Goal: Information Seeking & Learning: Learn about a topic

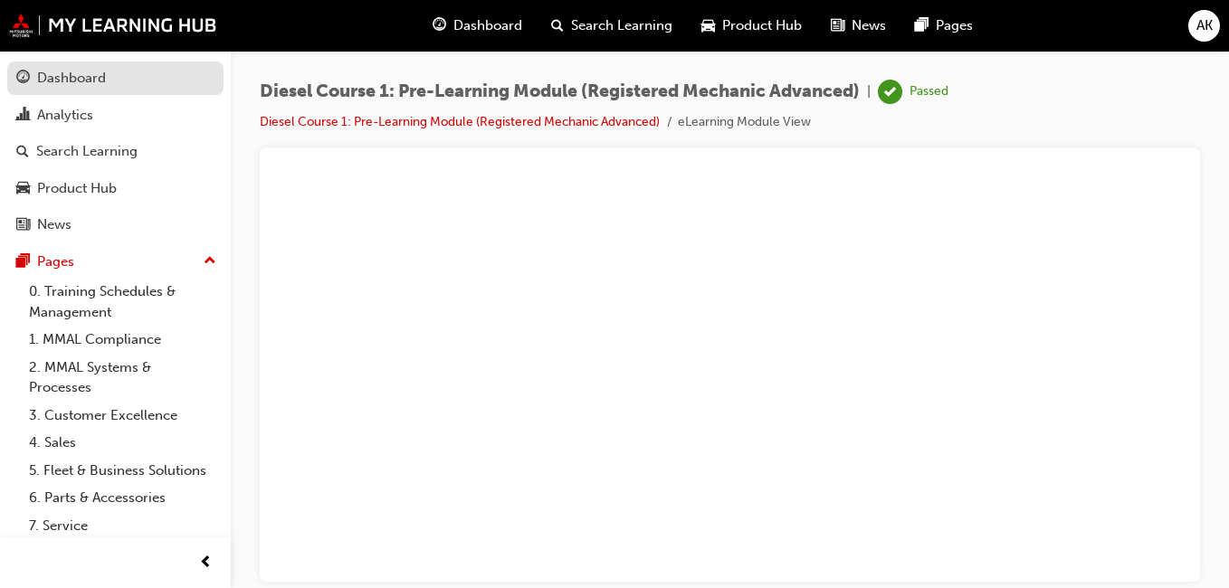
click at [109, 80] on div "Dashboard" at bounding box center [115, 78] width 198 height 23
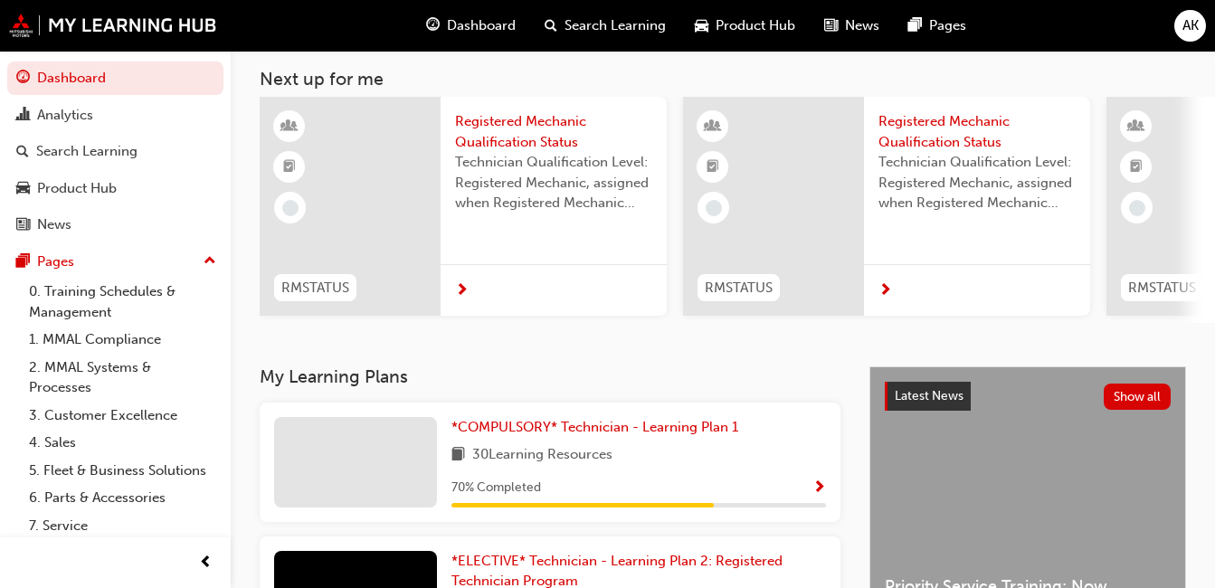
scroll to position [181, 0]
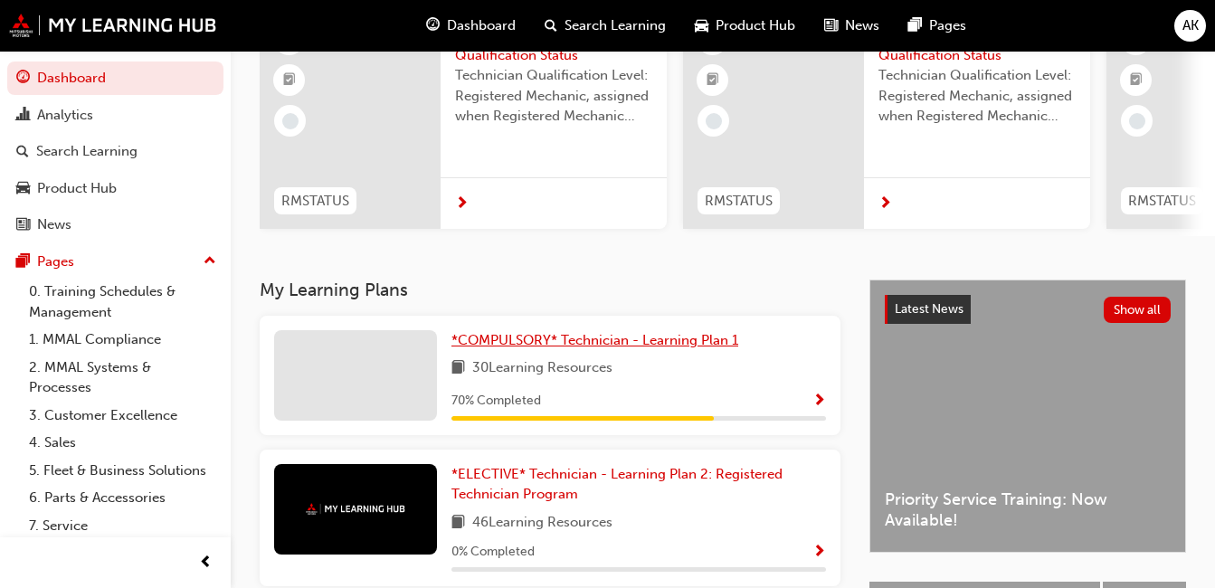
click at [674, 348] on span "*COMPULSORY* Technician - Learning Plan 1" at bounding box center [595, 340] width 287 height 16
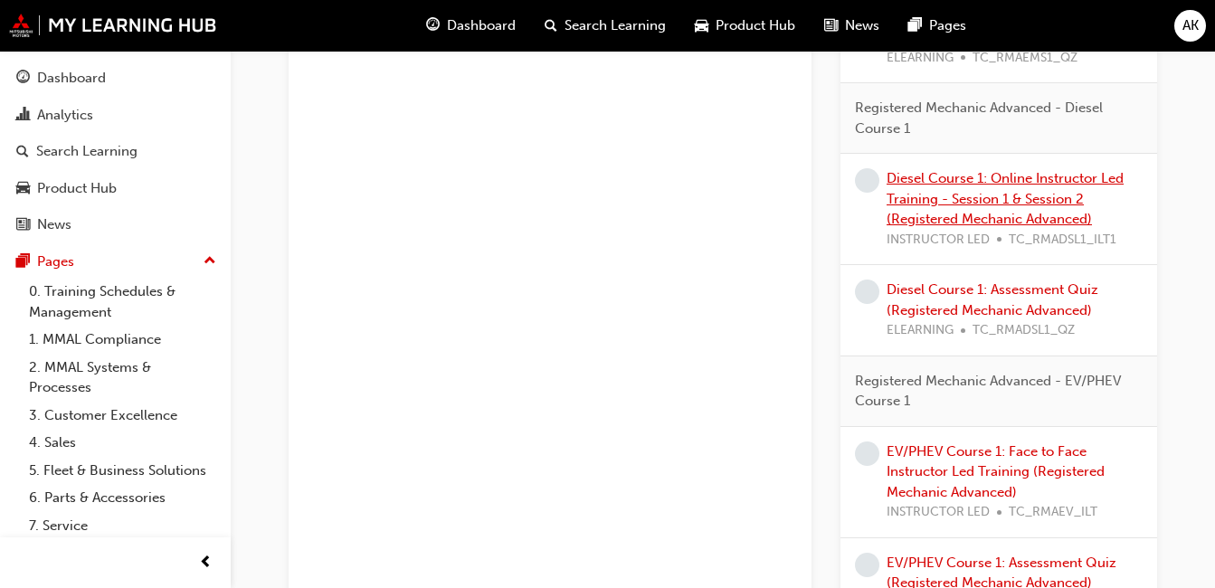
scroll to position [1357, 0]
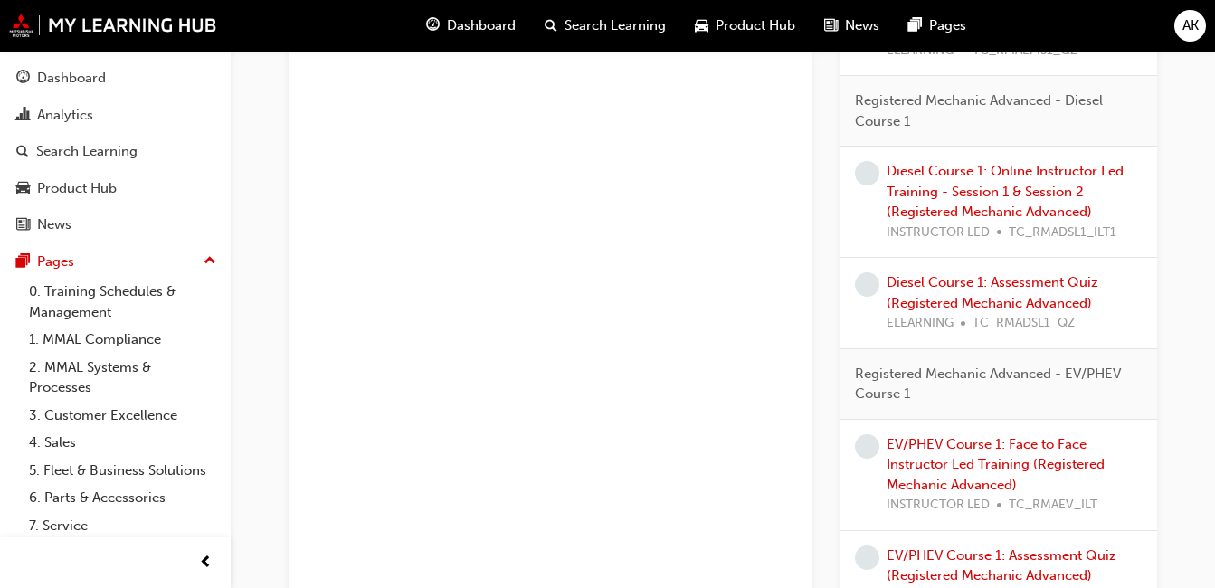
click at [1017, 291] on div "Diesel Course 1: Assessment Quiz (Registered Mechanic Advanced) ELEARNING TC_RM…" at bounding box center [1015, 303] width 256 height 62
click at [998, 293] on div "Diesel Course 1: Assessment Quiz (Registered Mechanic Advanced) ELEARNING TC_RM…" at bounding box center [1015, 303] width 256 height 62
click at [968, 298] on link "Diesel Course 1: Assessment Quiz (Registered Mechanic Advanced)" at bounding box center [993, 292] width 212 height 37
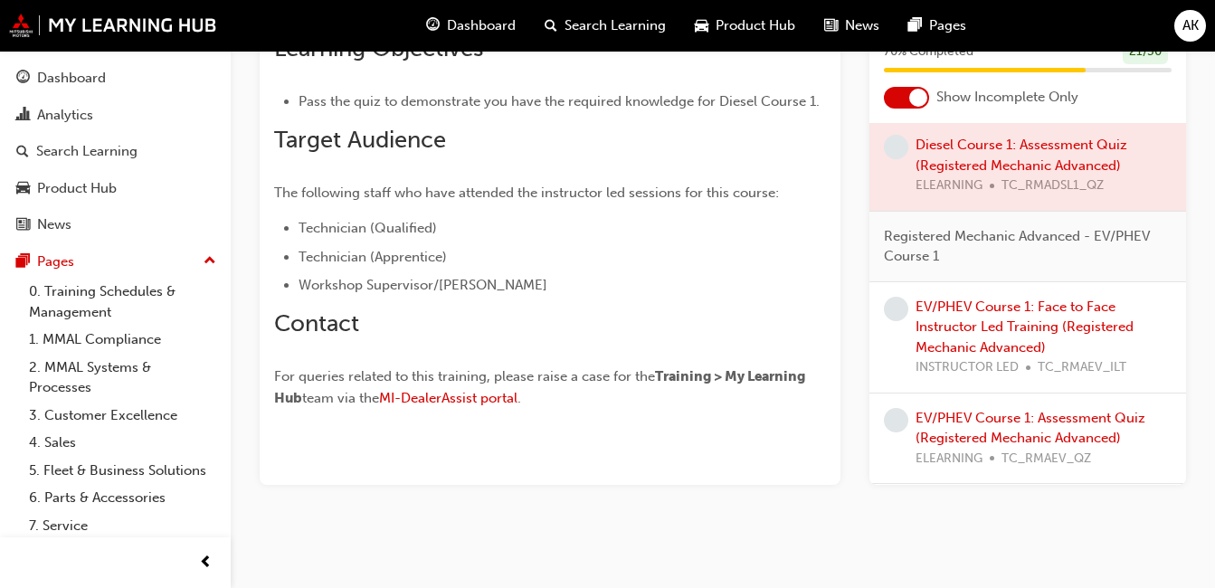
scroll to position [1375, 0]
click at [1023, 423] on link "EV/PHEV Course 1: Assessment Quiz (Registered Mechanic Advanced)" at bounding box center [1031, 428] width 230 height 37
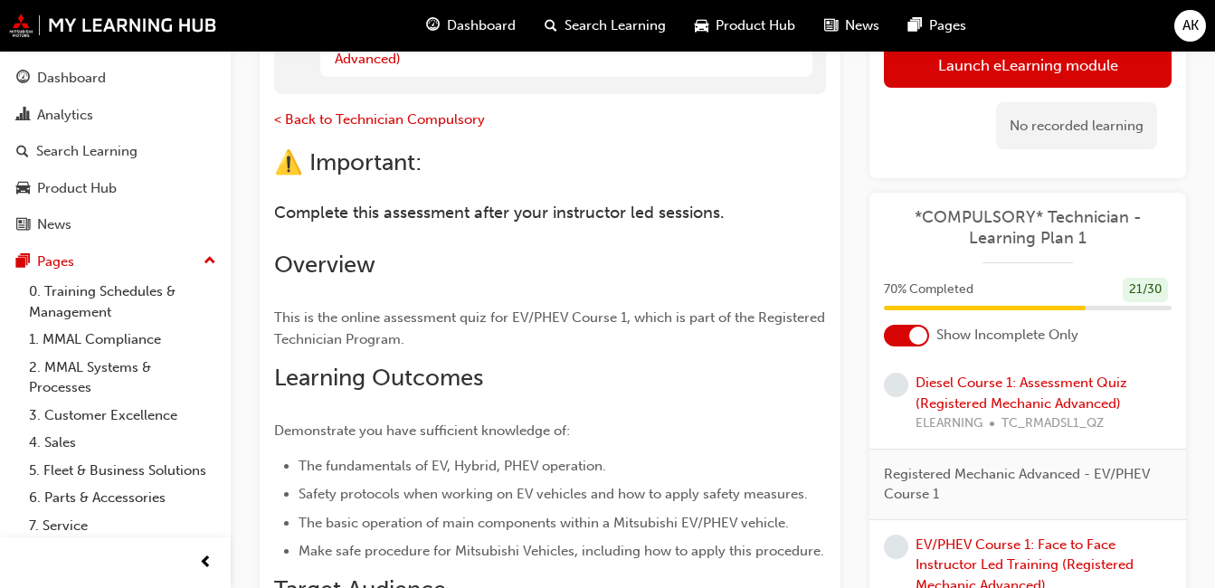
scroll to position [171, 0]
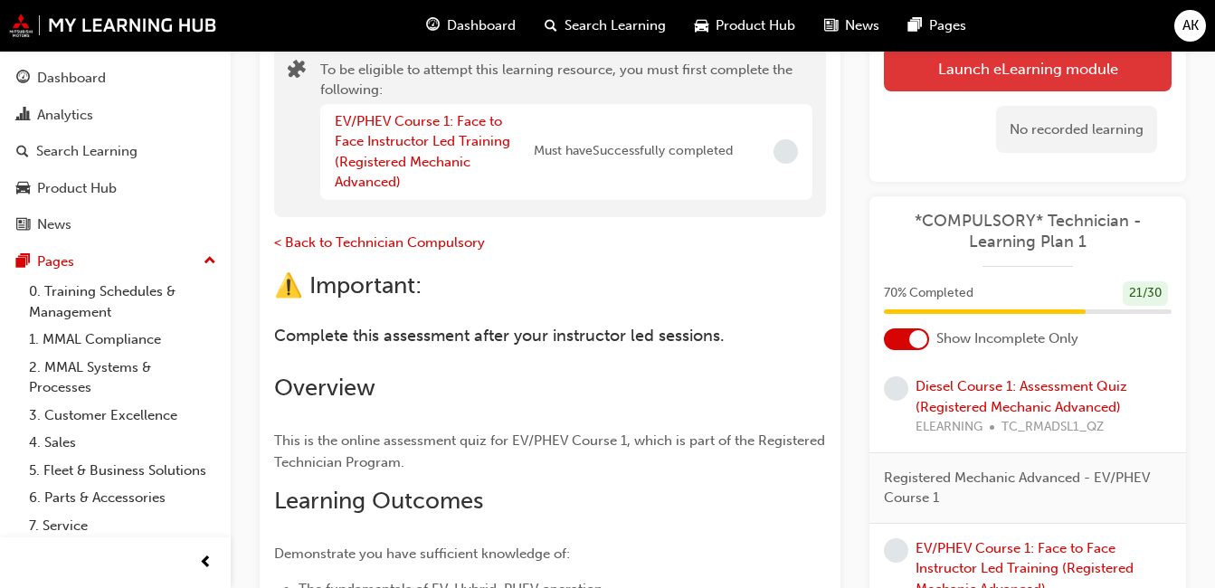
click at [1036, 68] on button "Launch eLearning module" at bounding box center [1028, 68] width 288 height 45
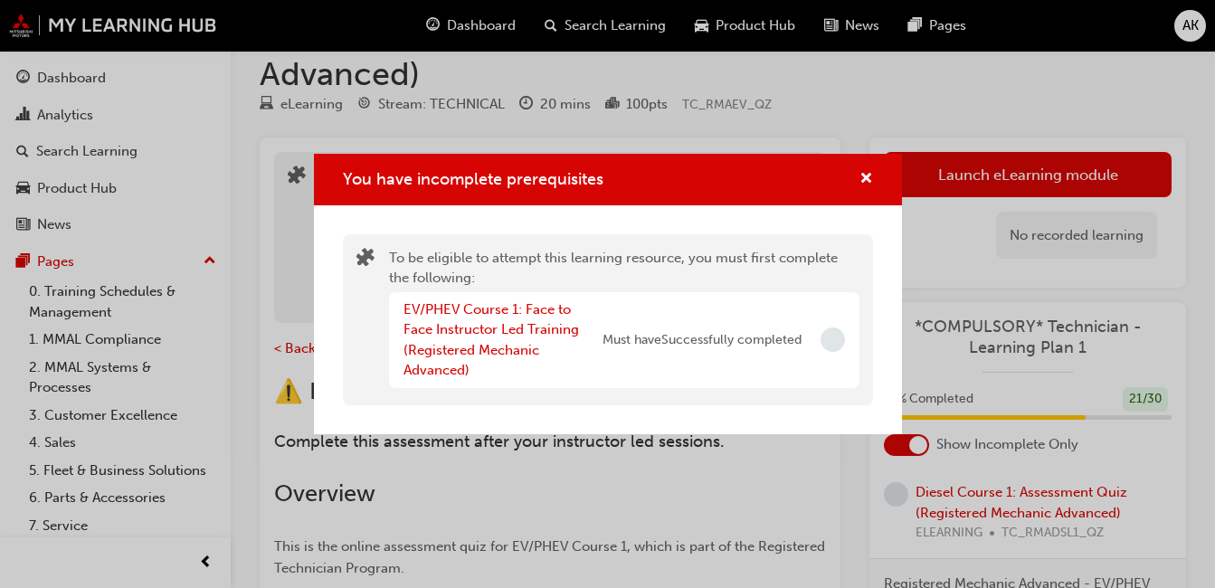
scroll to position [0, 0]
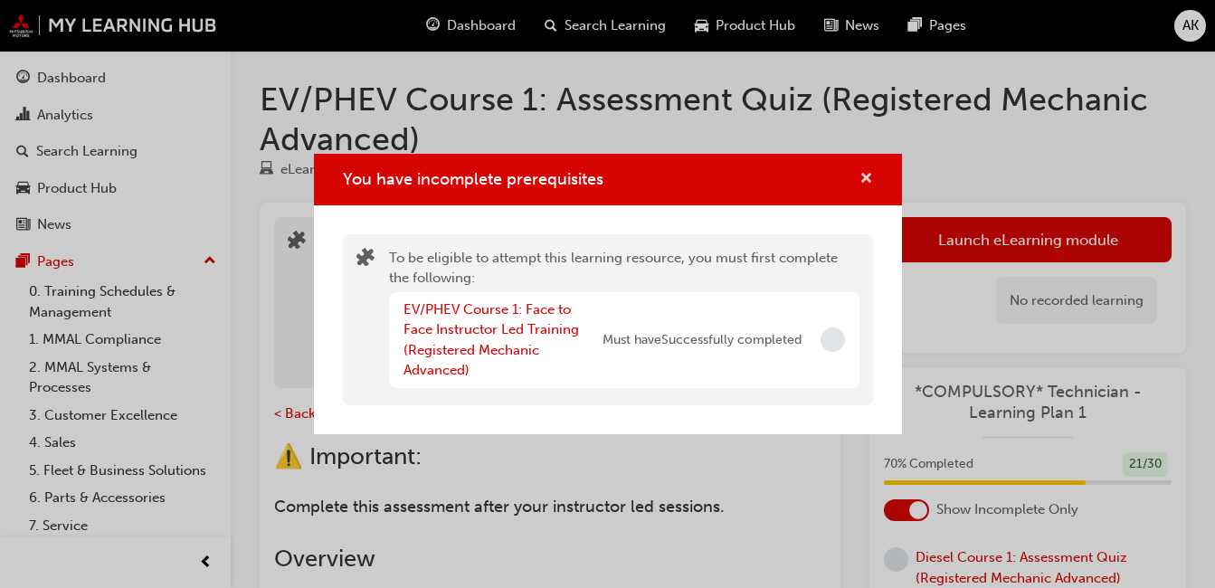
click at [858, 173] on div "You have incomplete prerequisites" at bounding box center [859, 179] width 28 height 23
click at [867, 176] on span "cross-icon" at bounding box center [867, 180] width 14 height 16
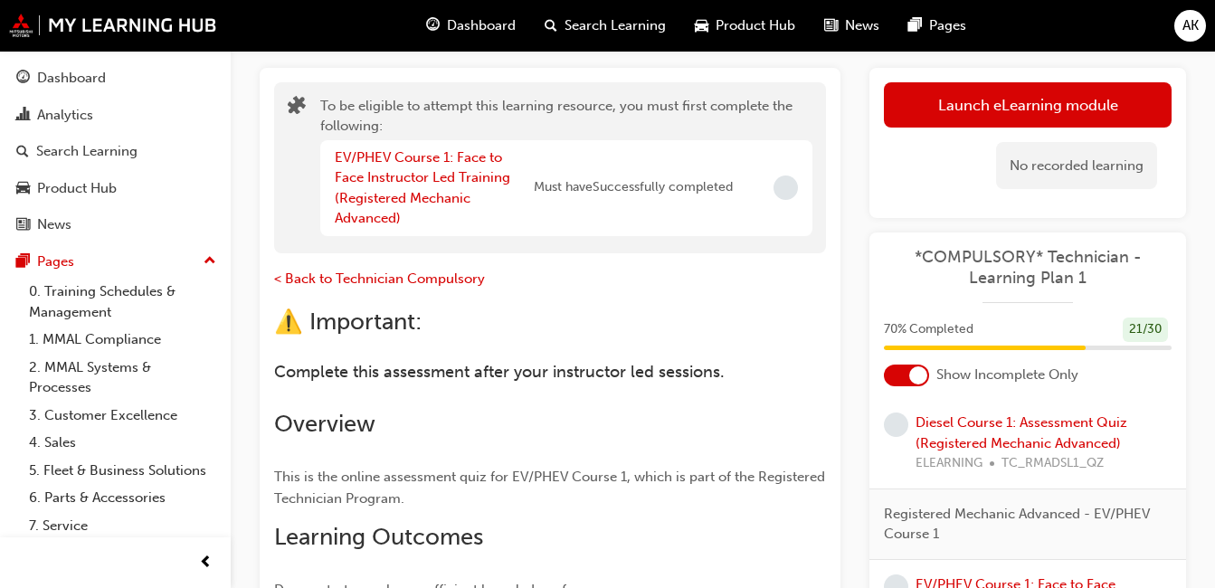
scroll to position [452, 0]
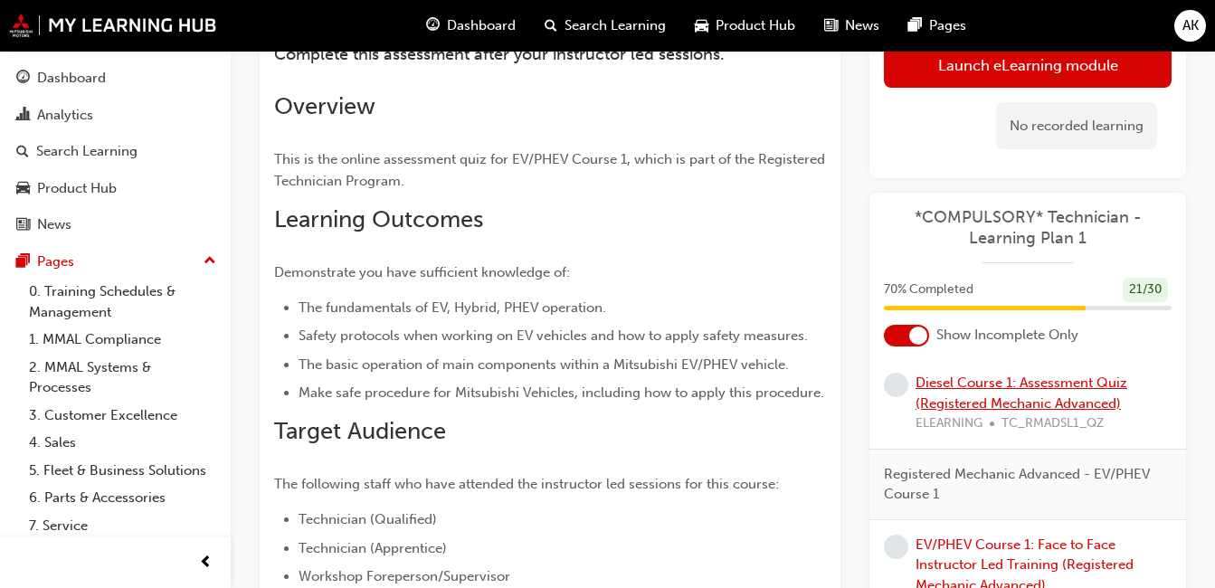
click at [1084, 390] on link "Diesel Course 1: Assessment Quiz (Registered Mechanic Advanced)" at bounding box center [1022, 393] width 212 height 37
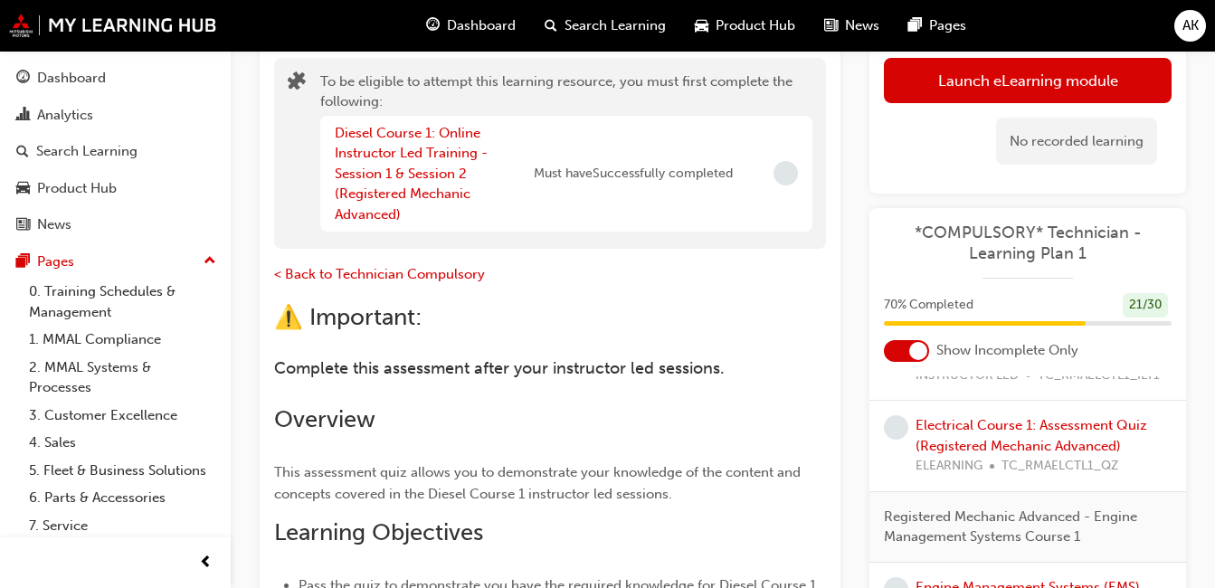
scroll to position [110, 0]
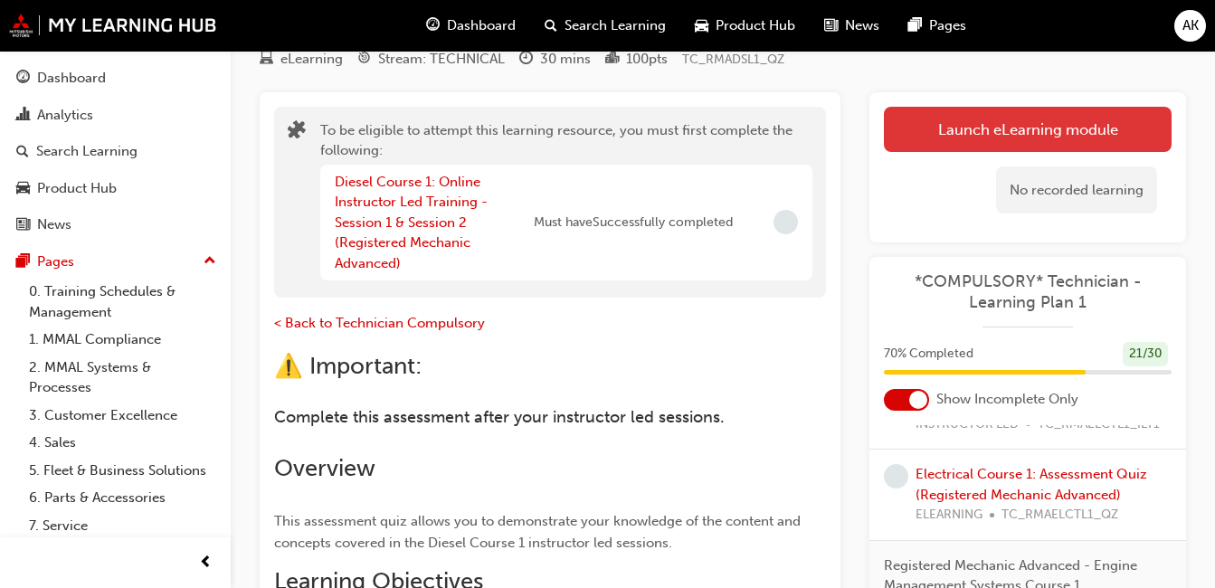
click at [997, 129] on button "Launch eLearning module" at bounding box center [1028, 129] width 288 height 45
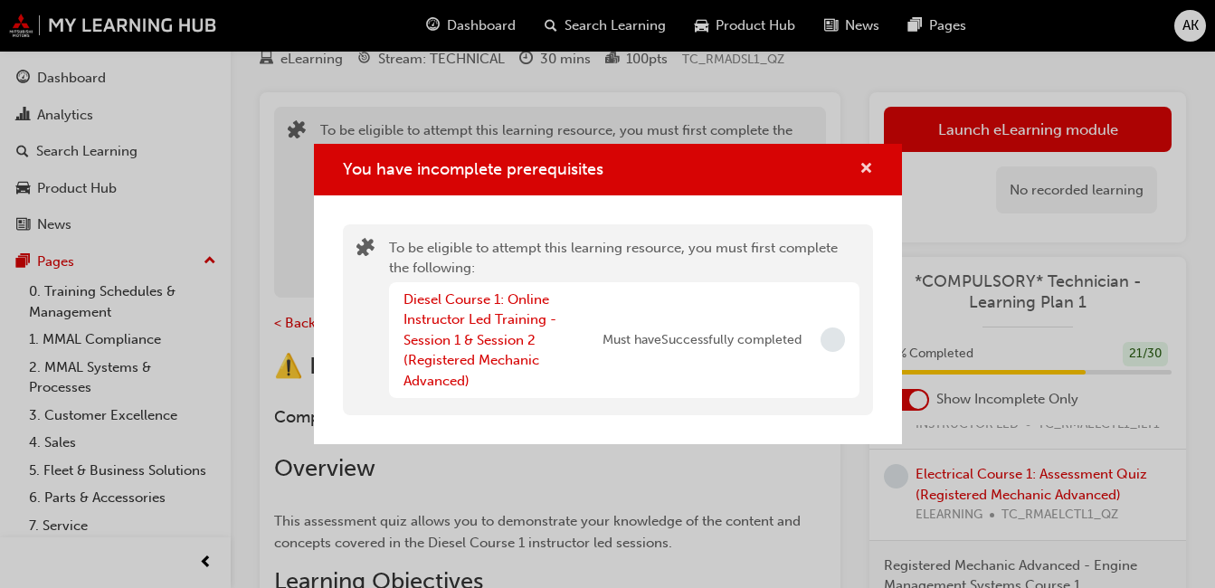
click at [864, 171] on span "cross-icon" at bounding box center [867, 170] width 14 height 16
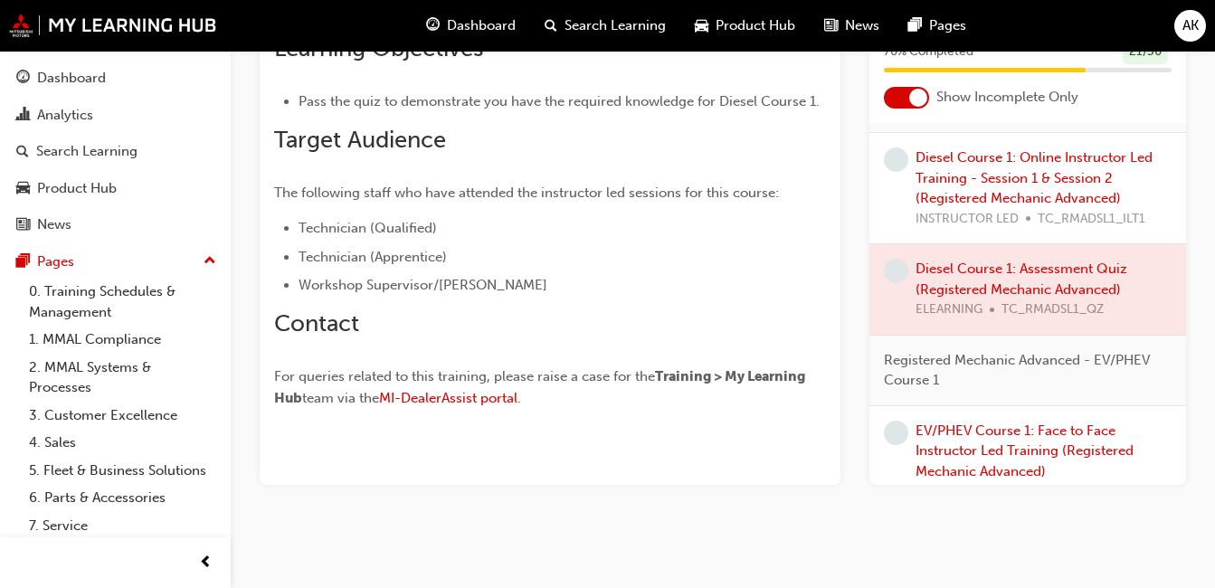
scroll to position [1194, 0]
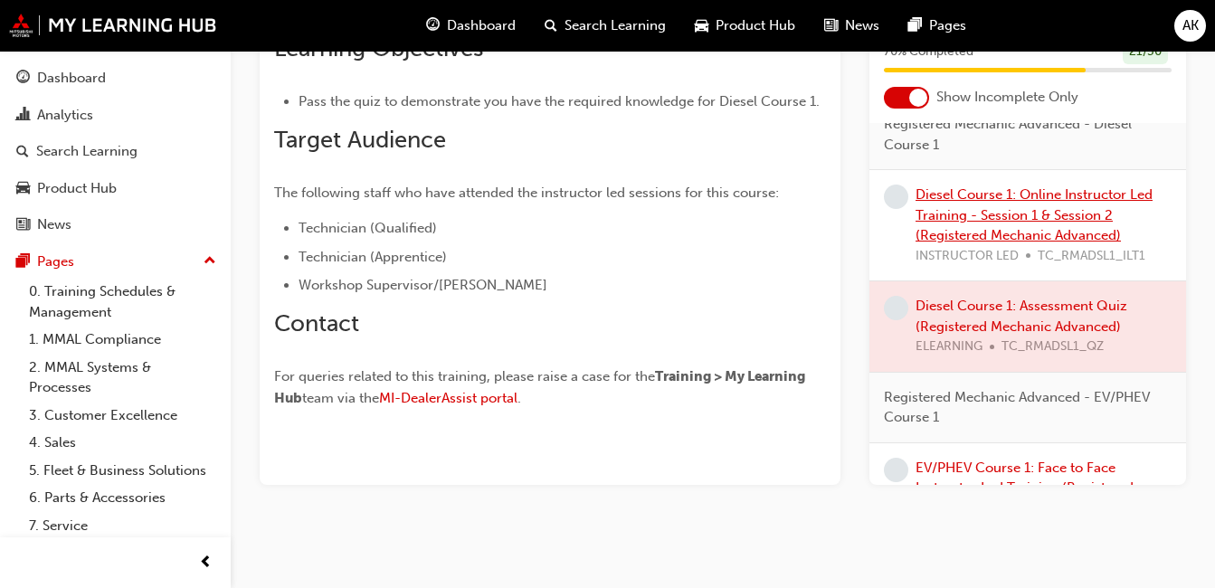
click at [1032, 243] on link "Diesel Course 1: Online Instructor Led Training - Session 1 & Session 2 (Regist…" at bounding box center [1034, 214] width 237 height 57
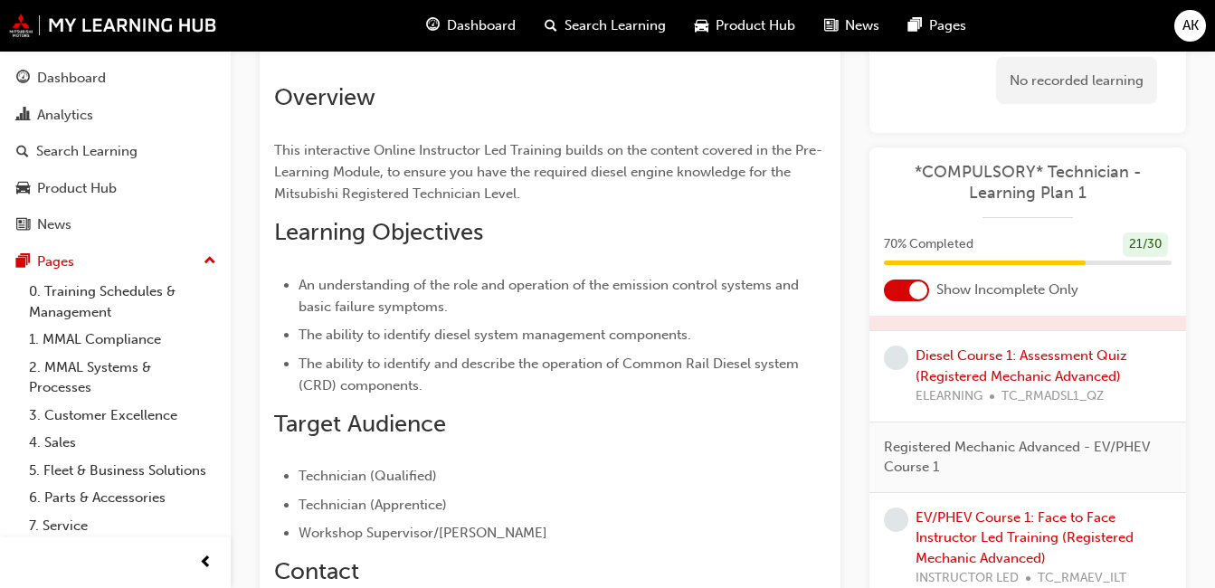
scroll to position [1375, 0]
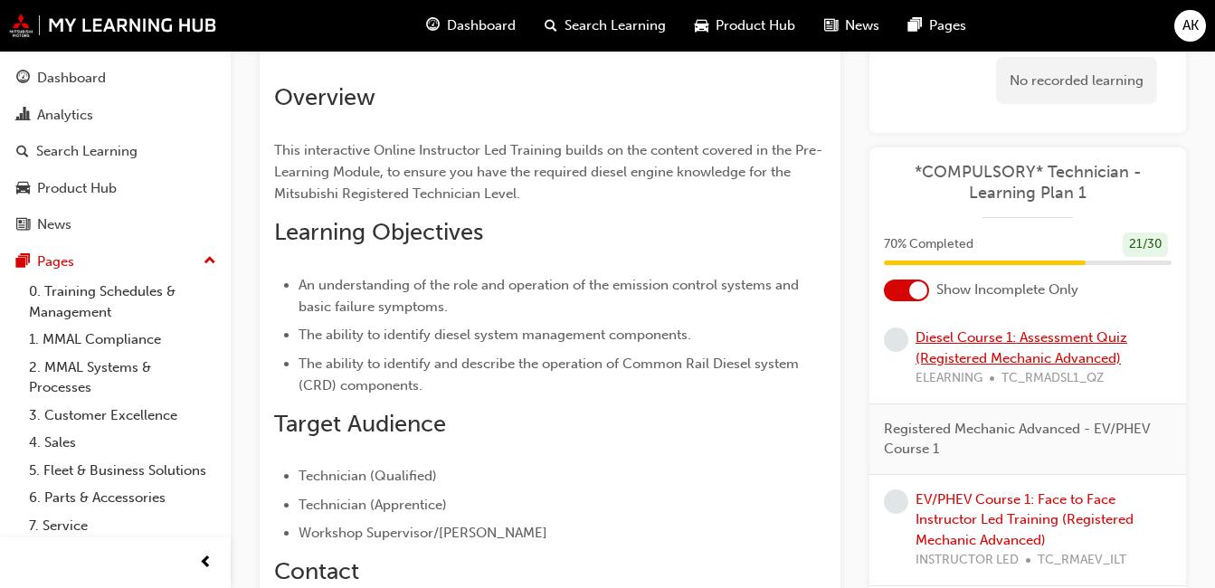
click at [1028, 354] on link "Diesel Course 1: Assessment Quiz (Registered Mechanic Advanced)" at bounding box center [1022, 347] width 212 height 37
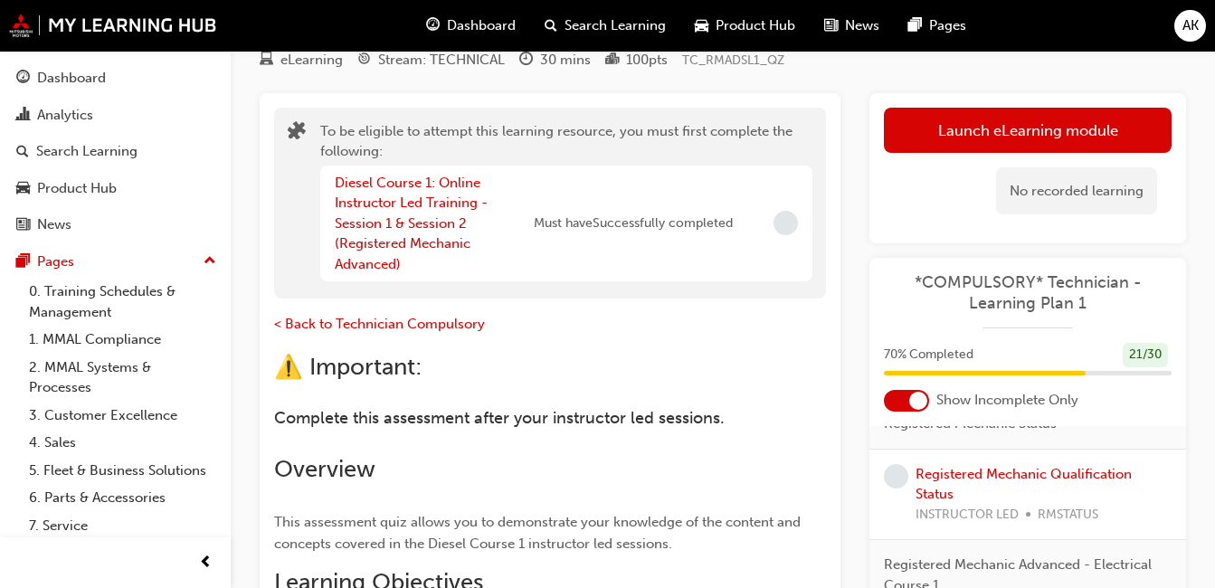
scroll to position [10, 0]
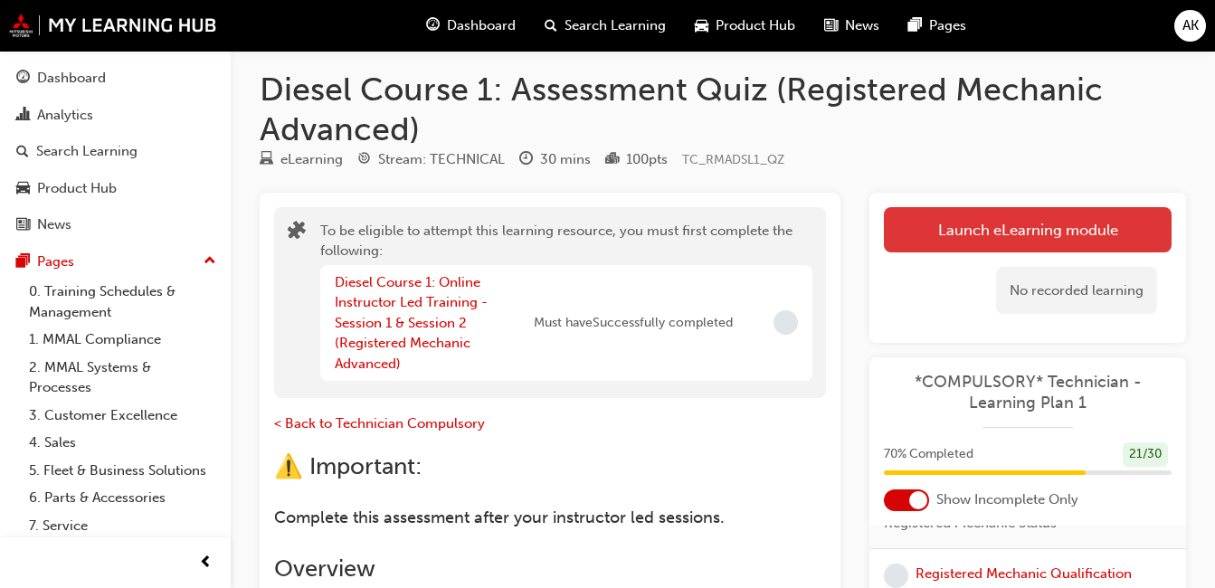
click at [1020, 234] on button "Launch eLearning module" at bounding box center [1028, 229] width 288 height 45
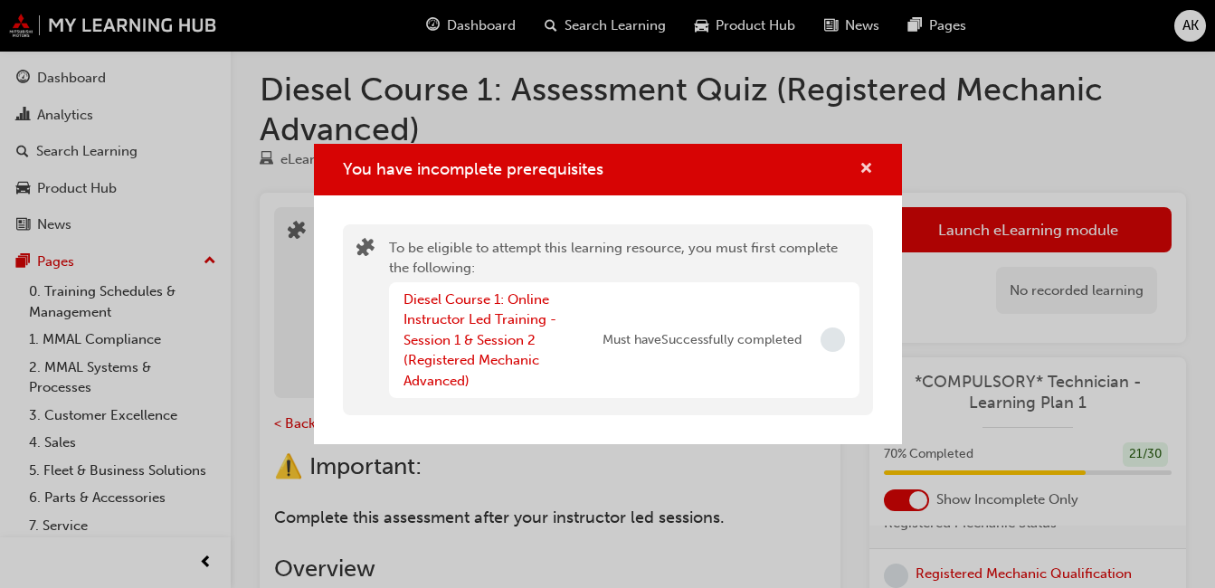
click at [861, 165] on span "cross-icon" at bounding box center [867, 170] width 14 height 16
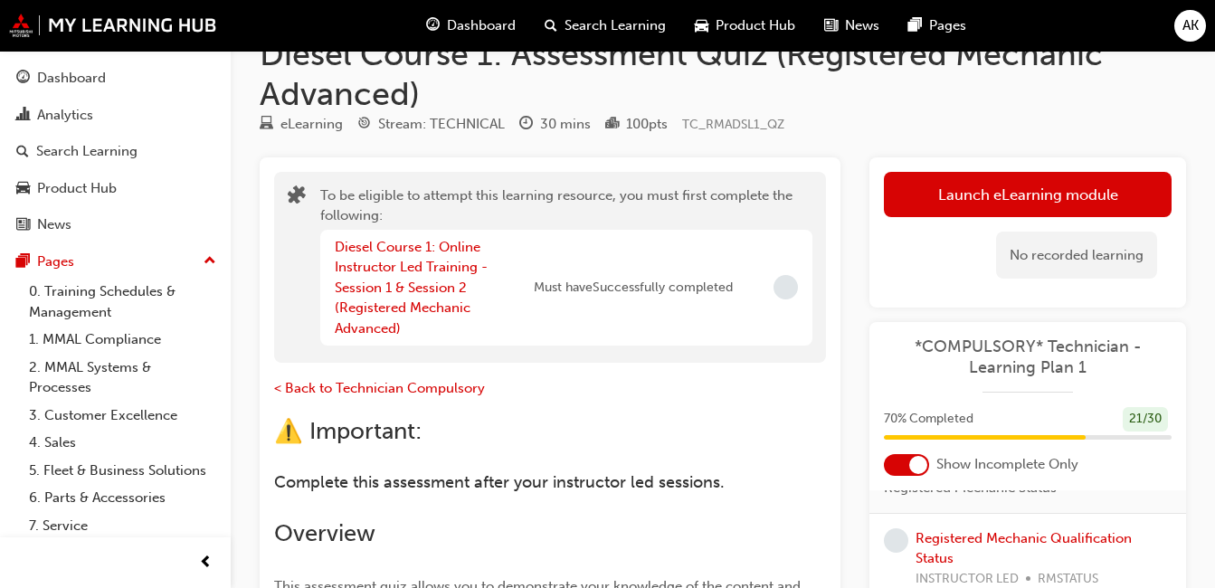
scroll to position [0, 0]
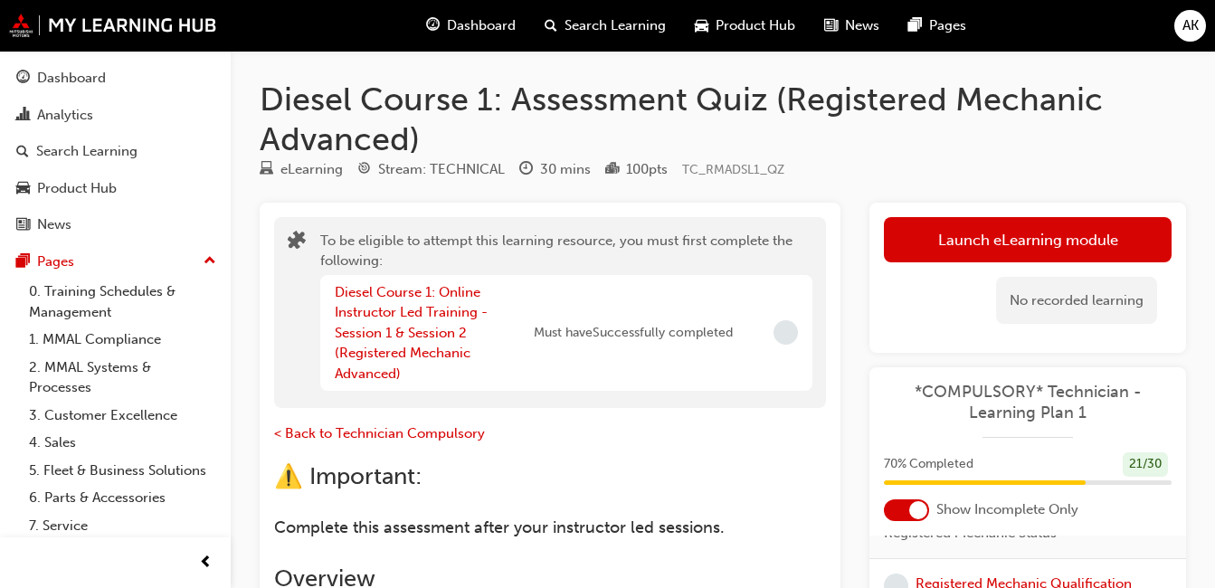
drag, startPoint x: 79, startPoint y: 76, endPoint x: 229, endPoint y: 148, distance: 166.7
click at [79, 76] on div "Dashboard" at bounding box center [71, 78] width 69 height 21
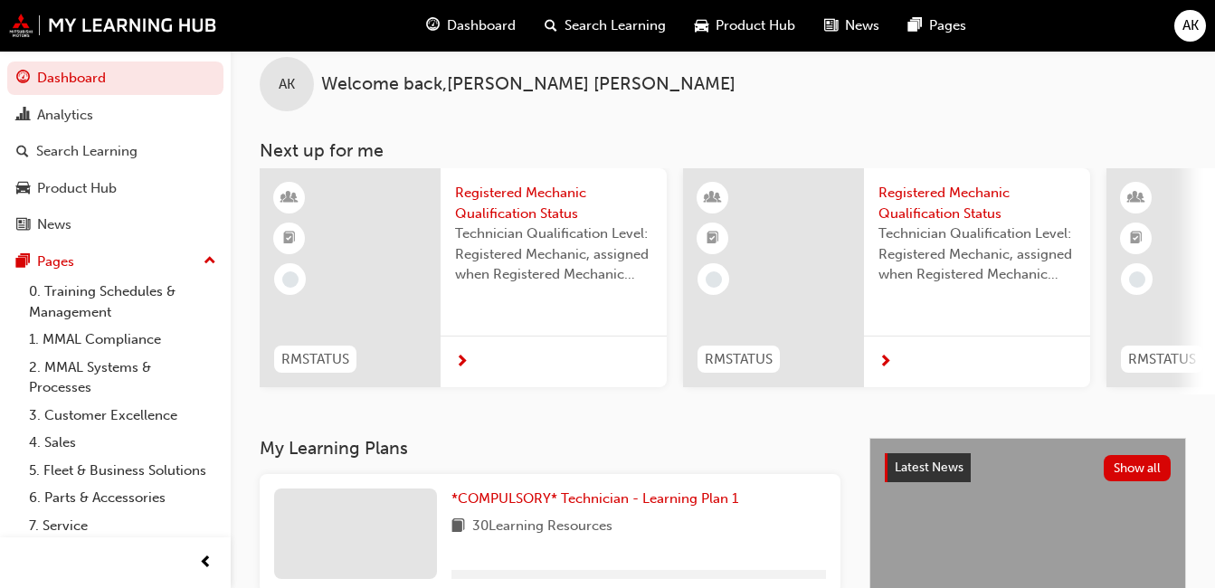
scroll to position [362, 0]
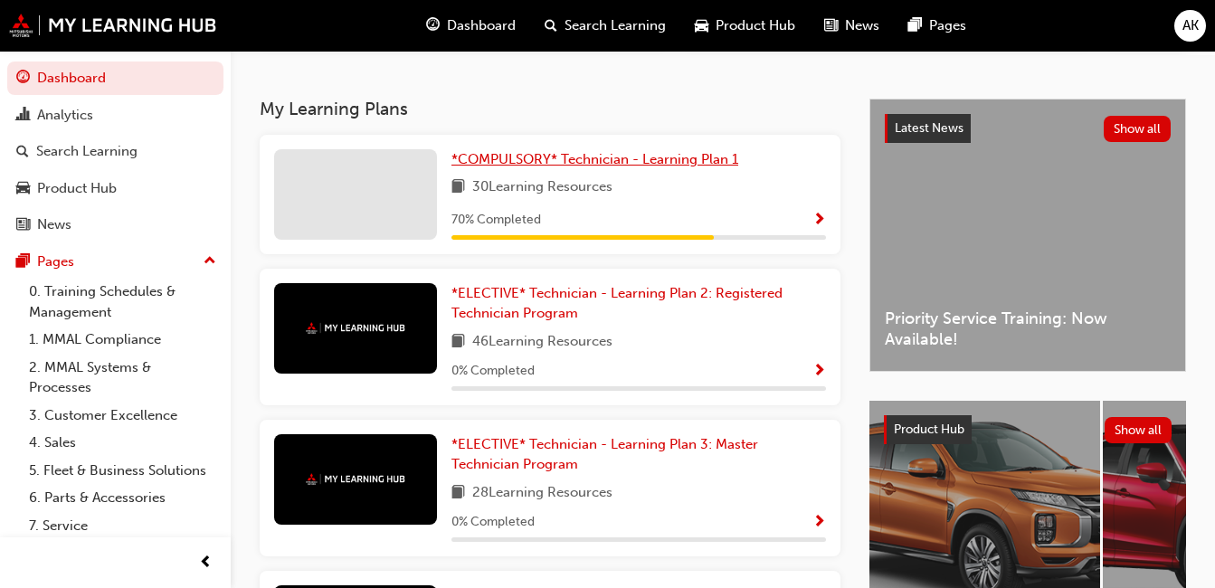
click at [664, 167] on span "*COMPULSORY* Technician - Learning Plan 1" at bounding box center [595, 159] width 287 height 16
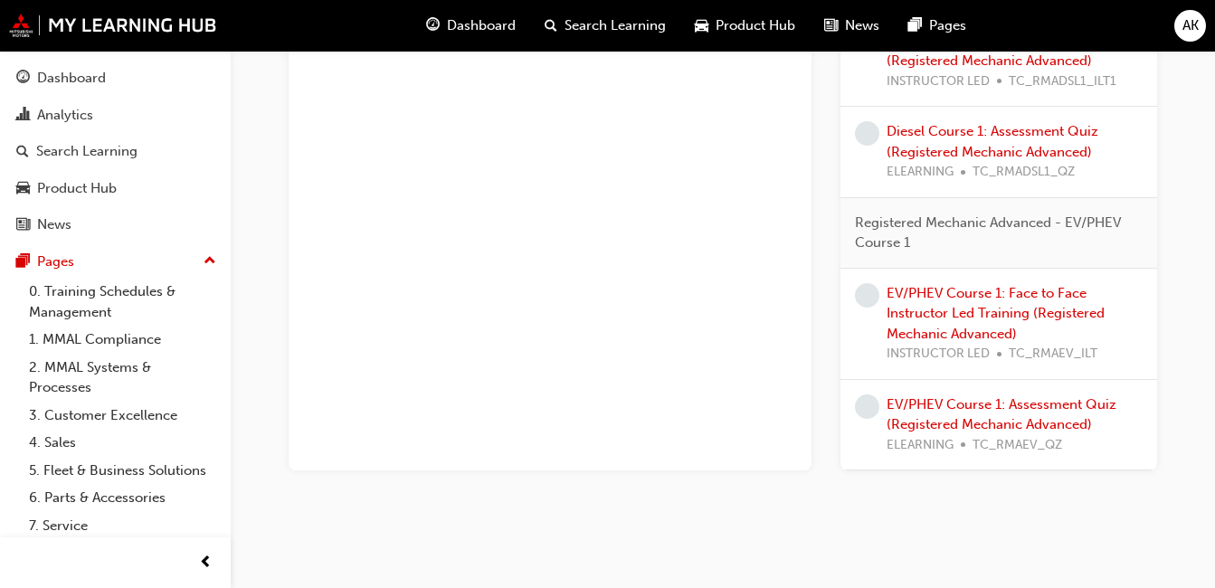
scroll to position [1523, 0]
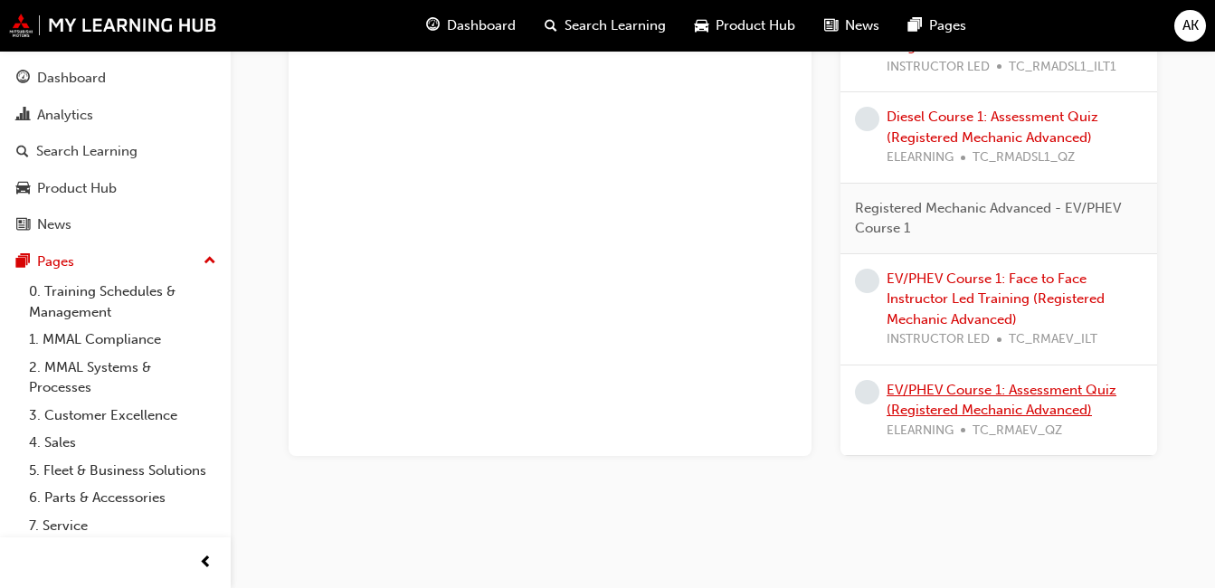
click at [1019, 404] on link "EV/PHEV Course 1: Assessment Quiz (Registered Mechanic Advanced)" at bounding box center [1002, 400] width 230 height 37
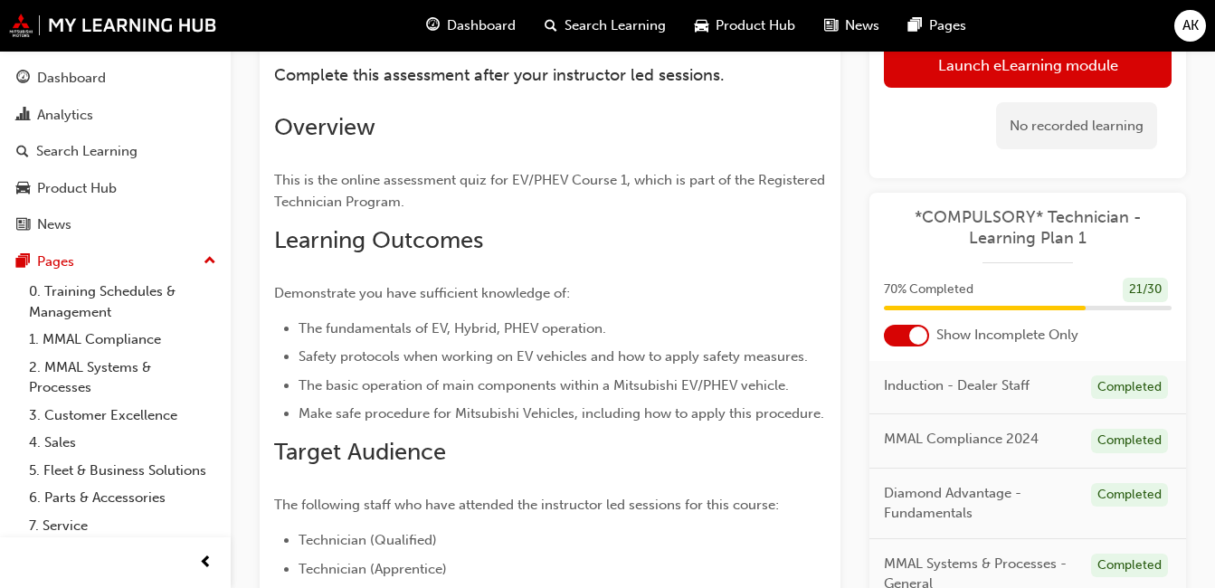
scroll to position [201, 0]
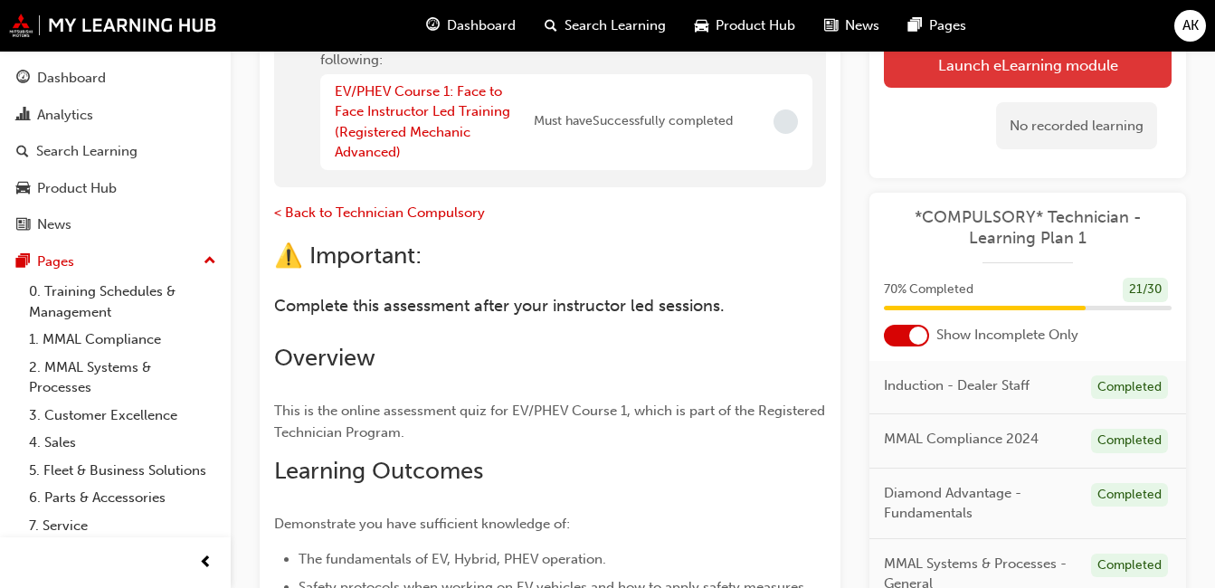
click at [1019, 59] on button "Launch eLearning module" at bounding box center [1028, 64] width 288 height 45
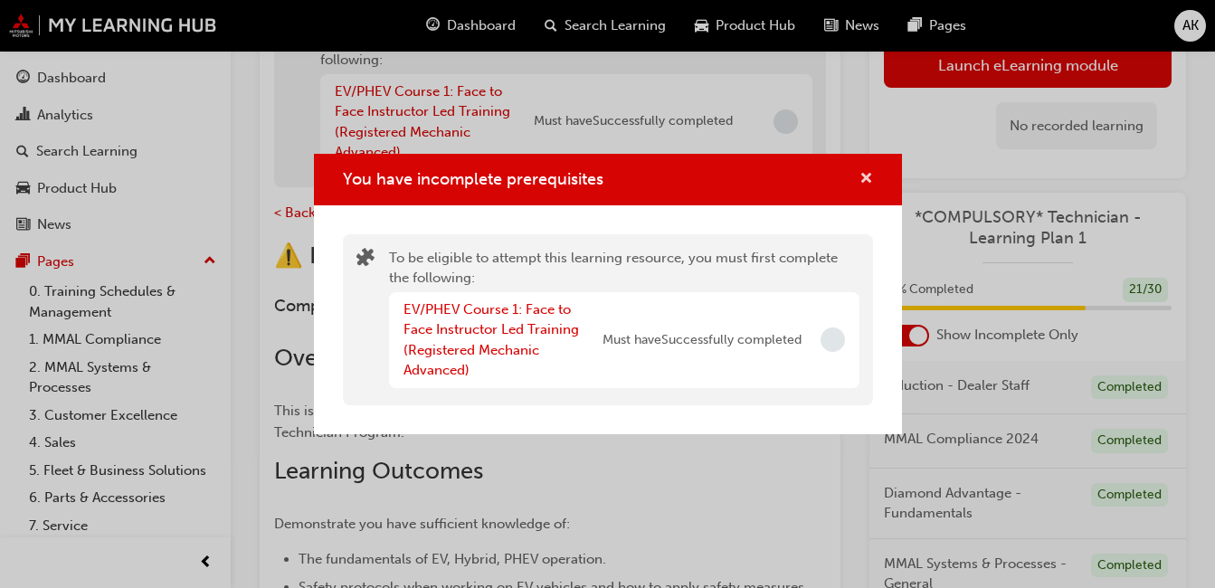
click at [868, 179] on span "cross-icon" at bounding box center [867, 180] width 14 height 16
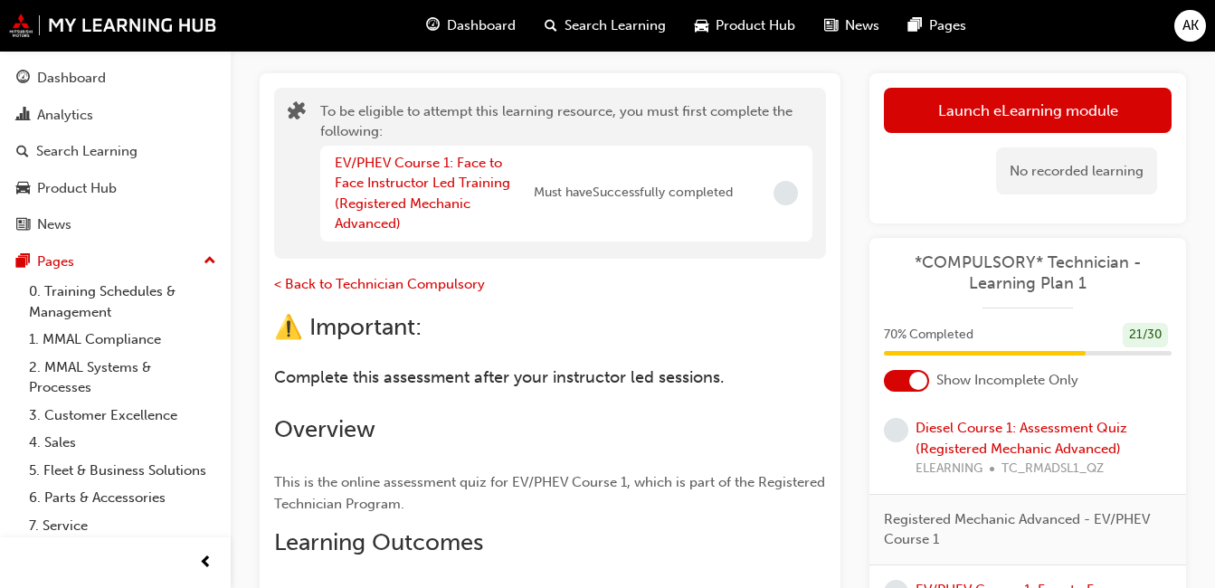
scroll to position [0, 0]
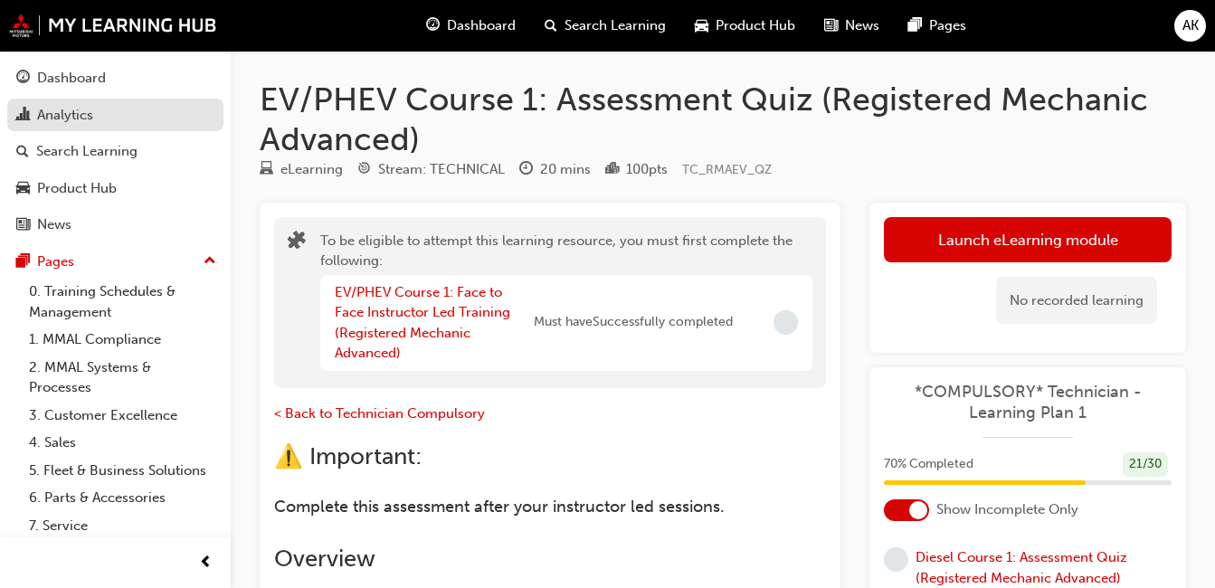
drag, startPoint x: 119, startPoint y: 84, endPoint x: 160, endPoint y: 128, distance: 60.2
click at [119, 84] on div "Dashboard" at bounding box center [115, 78] width 198 height 23
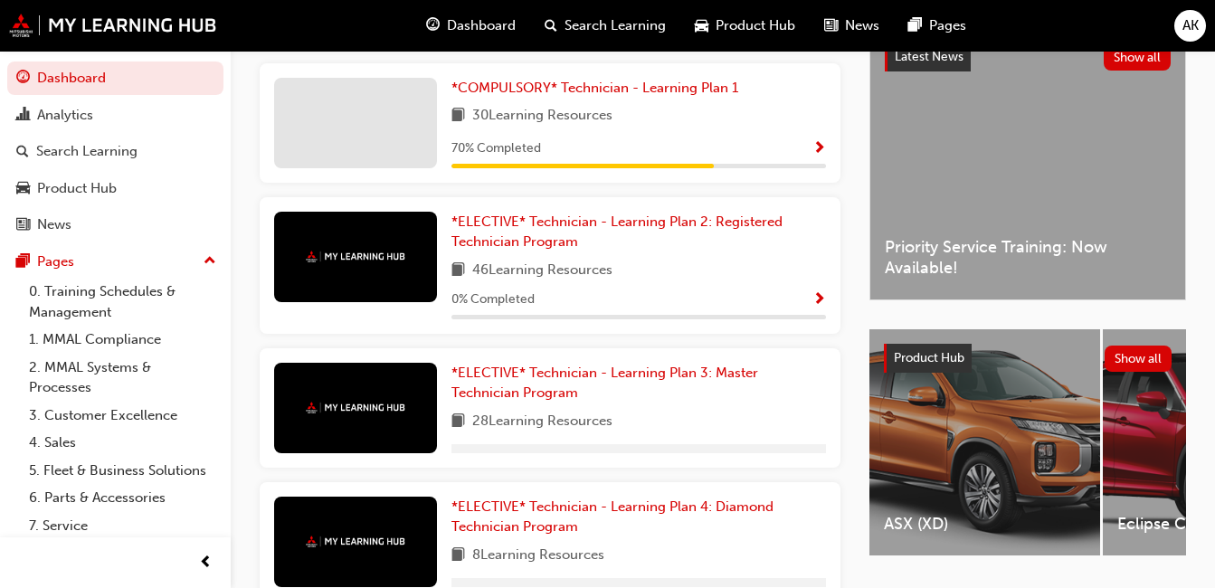
scroll to position [358, 0]
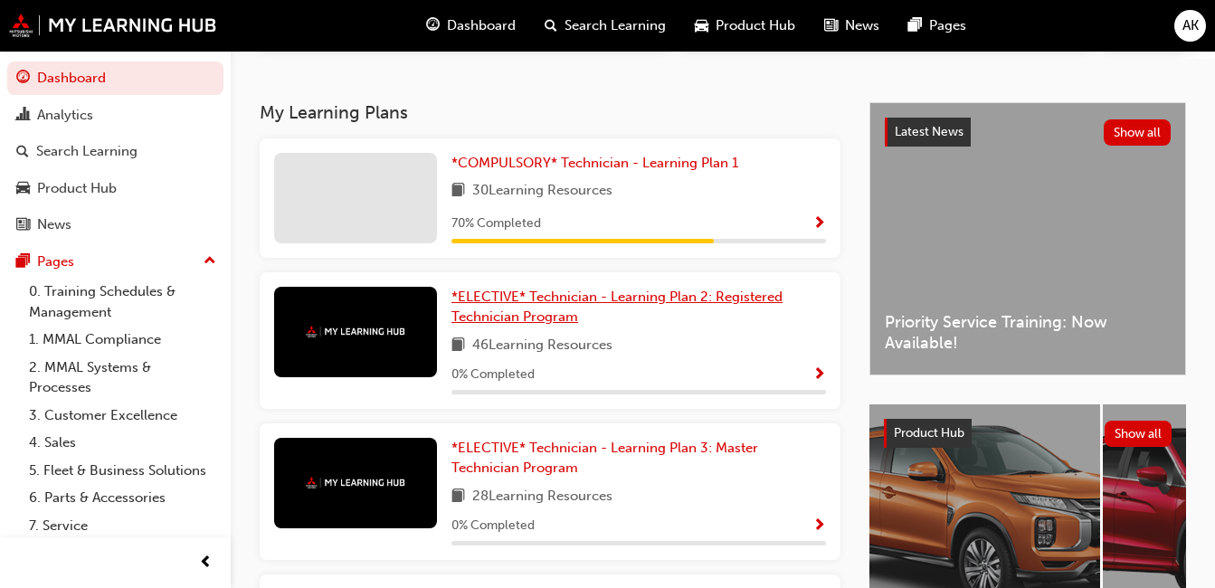
click at [522, 305] on span "*ELECTIVE* Technician - Learning Plan 2: Registered Technician Program" at bounding box center [617, 307] width 331 height 37
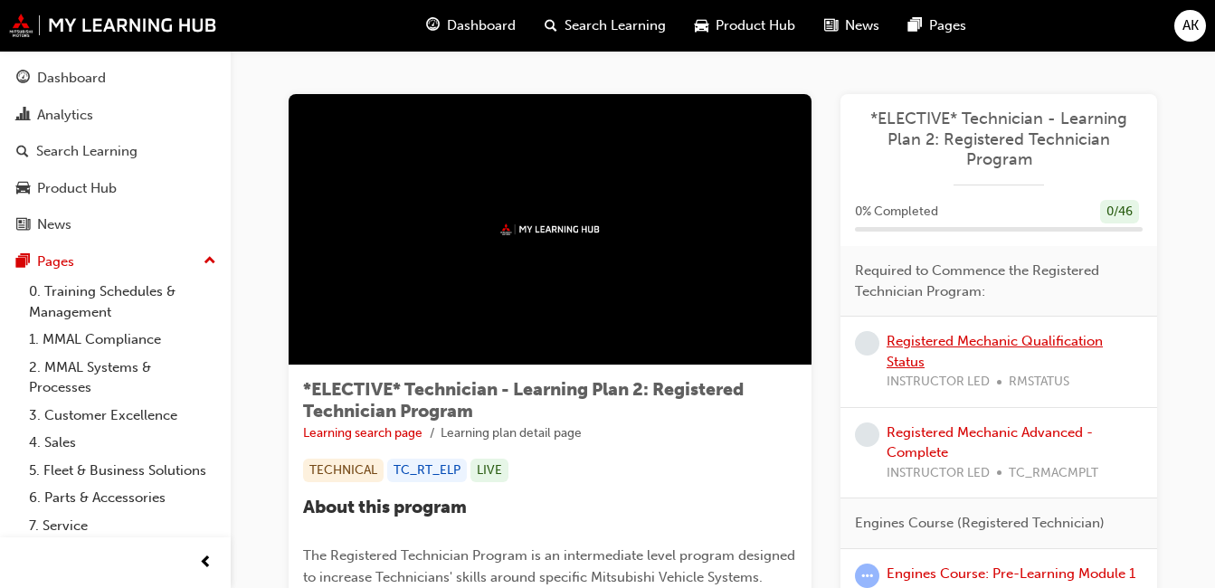
click at [958, 341] on link "Registered Mechanic Qualification Status" at bounding box center [995, 351] width 216 height 37
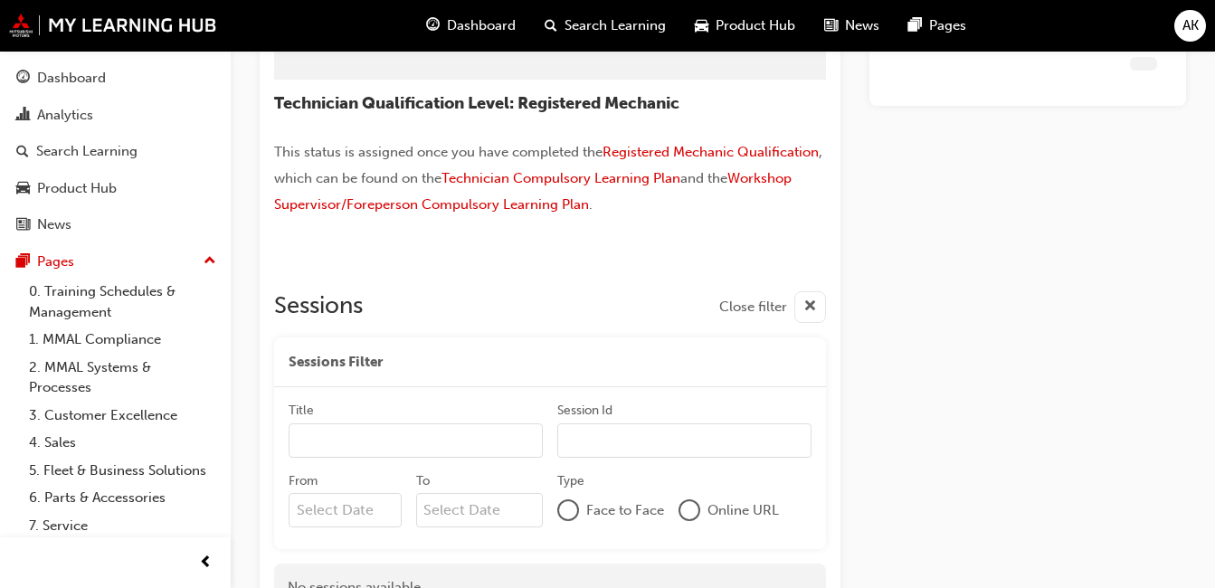
scroll to position [178, 0]
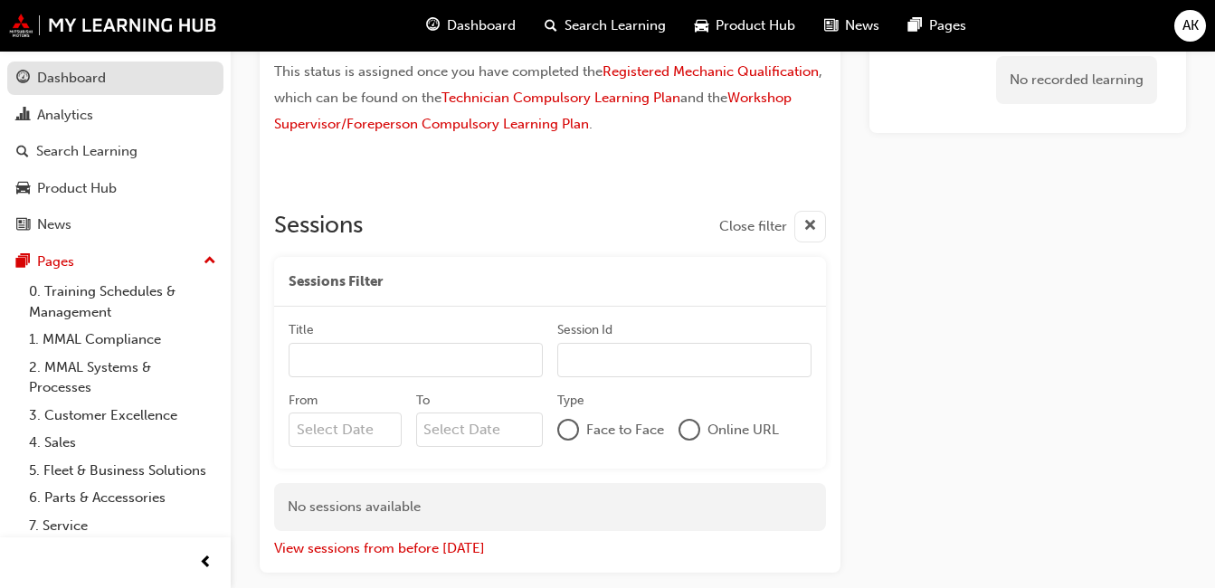
click at [113, 78] on div "Dashboard" at bounding box center [115, 78] width 198 height 23
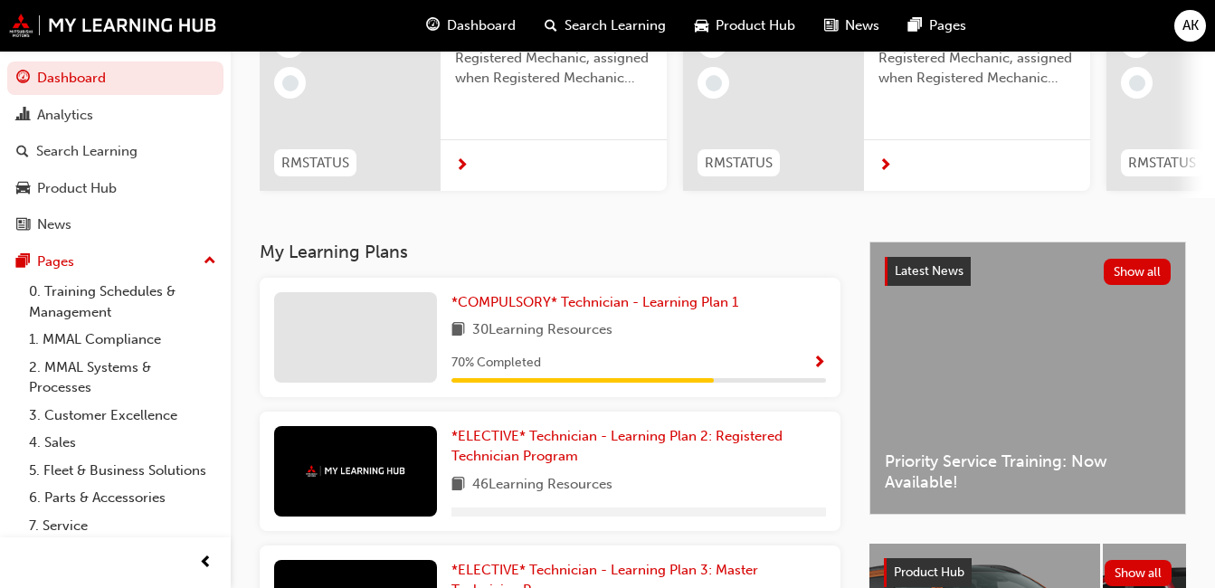
scroll to position [540, 0]
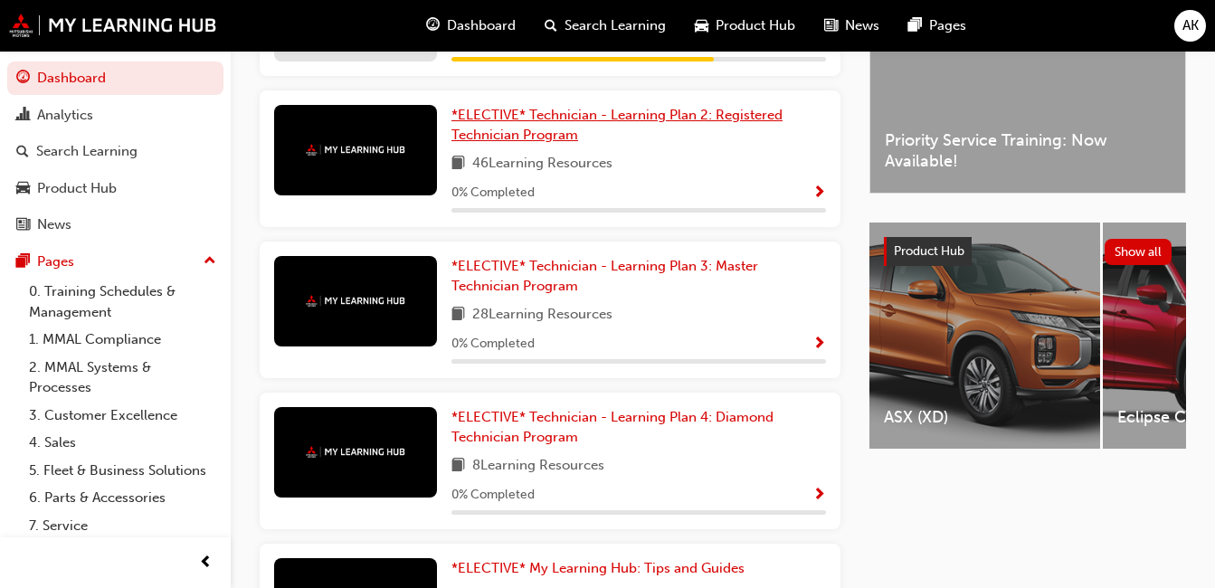
click at [668, 134] on link "*ELECTIVE* Technician - Learning Plan 2: Registered Technician Program" at bounding box center [639, 125] width 375 height 41
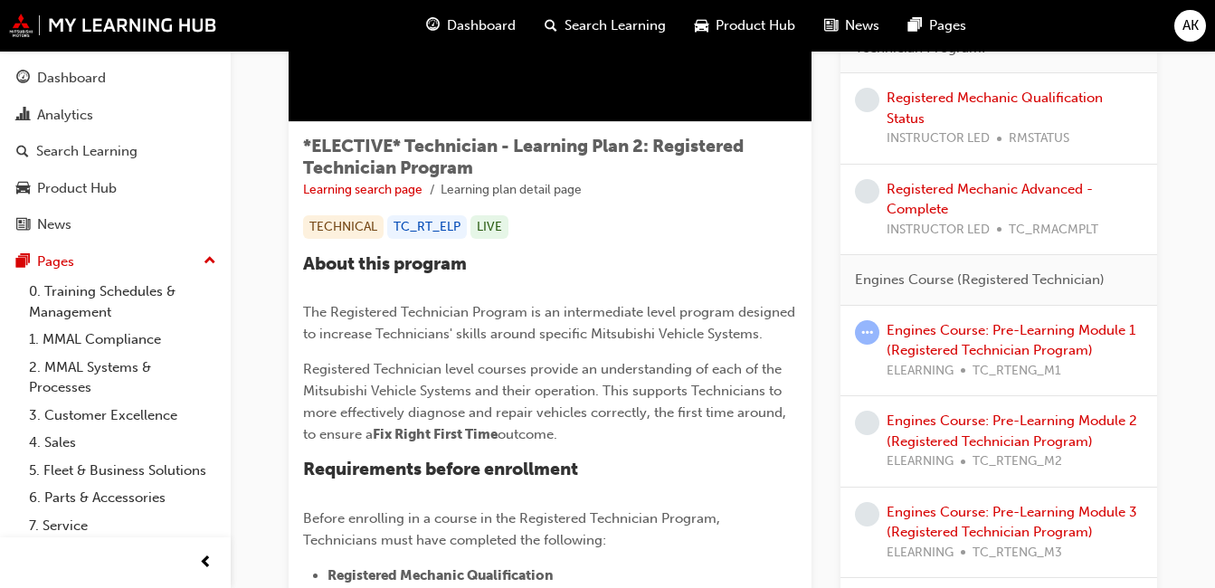
scroll to position [271, 0]
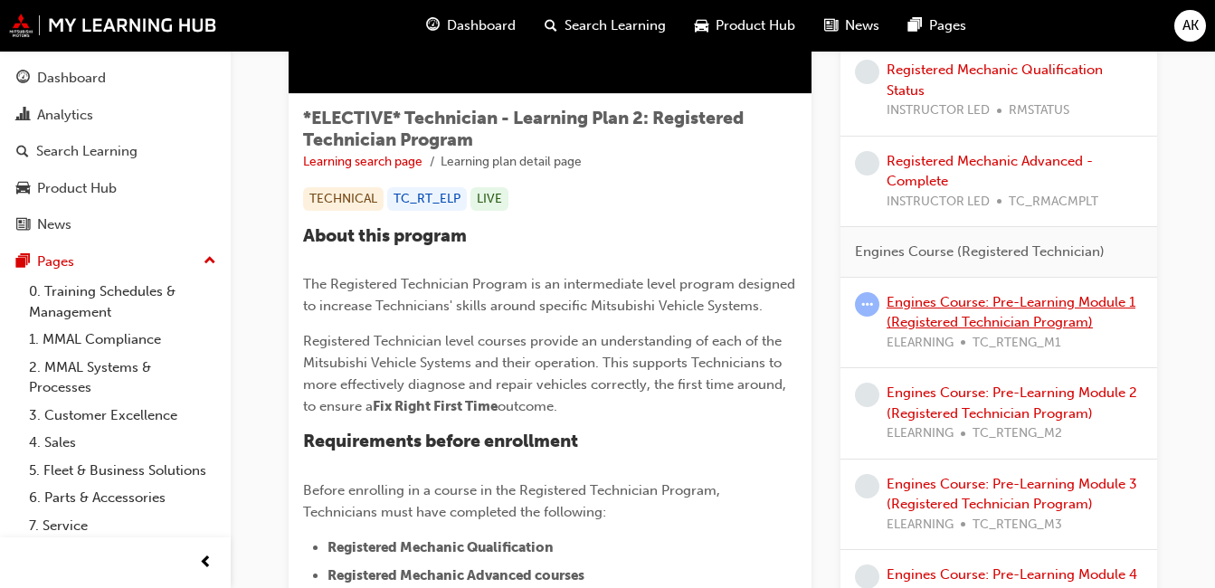
click at [956, 321] on link "Engines Course: Pre-Learning Module 1 (Registered Technician Program)" at bounding box center [1011, 312] width 249 height 37
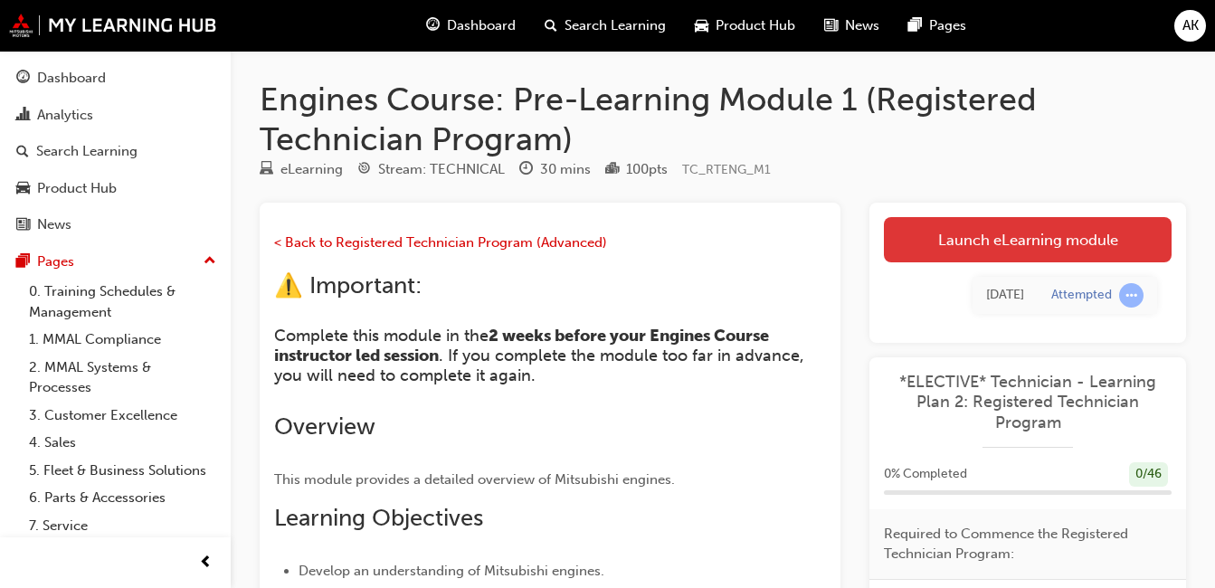
click at [1028, 231] on link "Launch eLearning module" at bounding box center [1028, 239] width 288 height 45
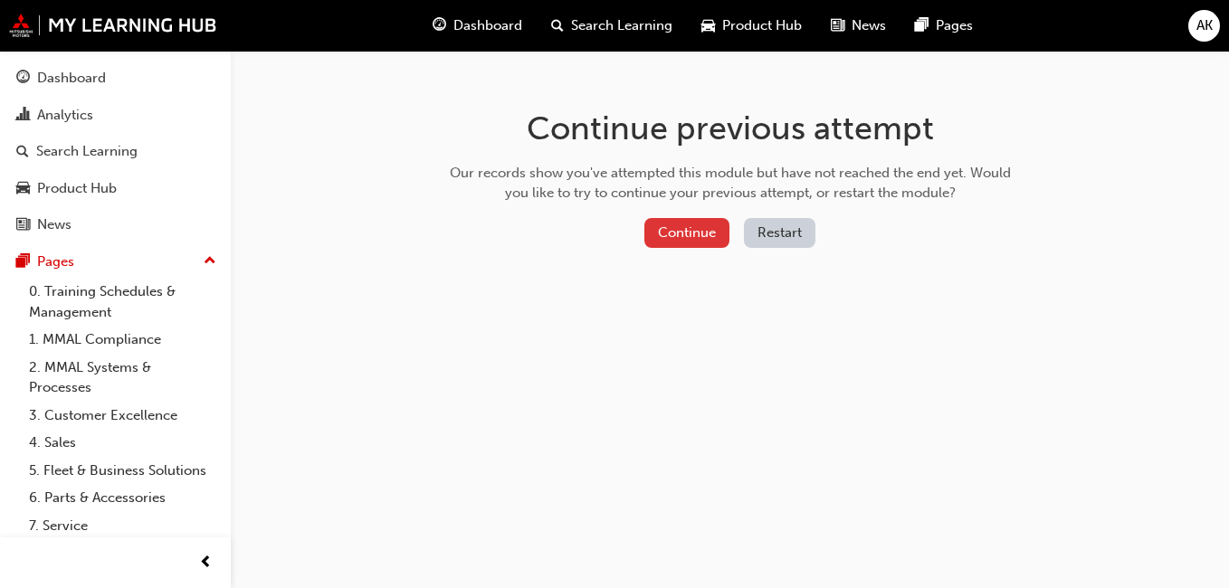
click at [687, 231] on button "Continue" at bounding box center [686, 233] width 85 height 30
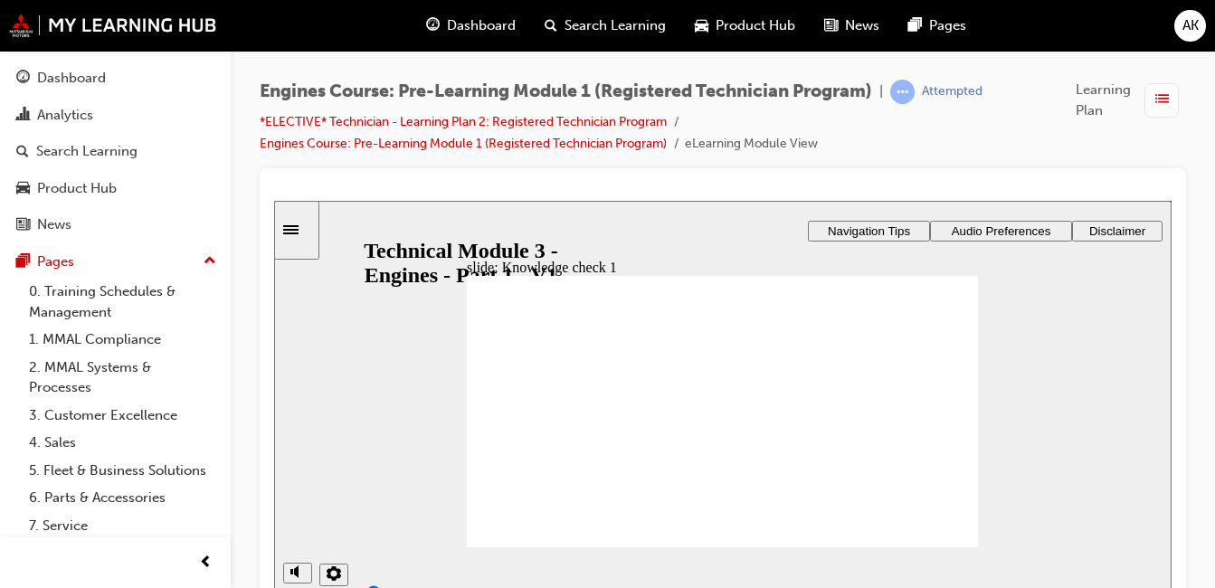
drag, startPoint x: 624, startPoint y: 376, endPoint x: 732, endPoint y: 473, distance: 144.8
drag, startPoint x: 730, startPoint y: 382, endPoint x: 941, endPoint y: 478, distance: 231.6
drag, startPoint x: 934, startPoint y: 388, endPoint x: 636, endPoint y: 471, distance: 308.9
drag, startPoint x: 732, startPoint y: 480, endPoint x: 837, endPoint y: 478, distance: 105.0
drag, startPoint x: 831, startPoint y: 395, endPoint x: 739, endPoint y: 500, distance: 139.2
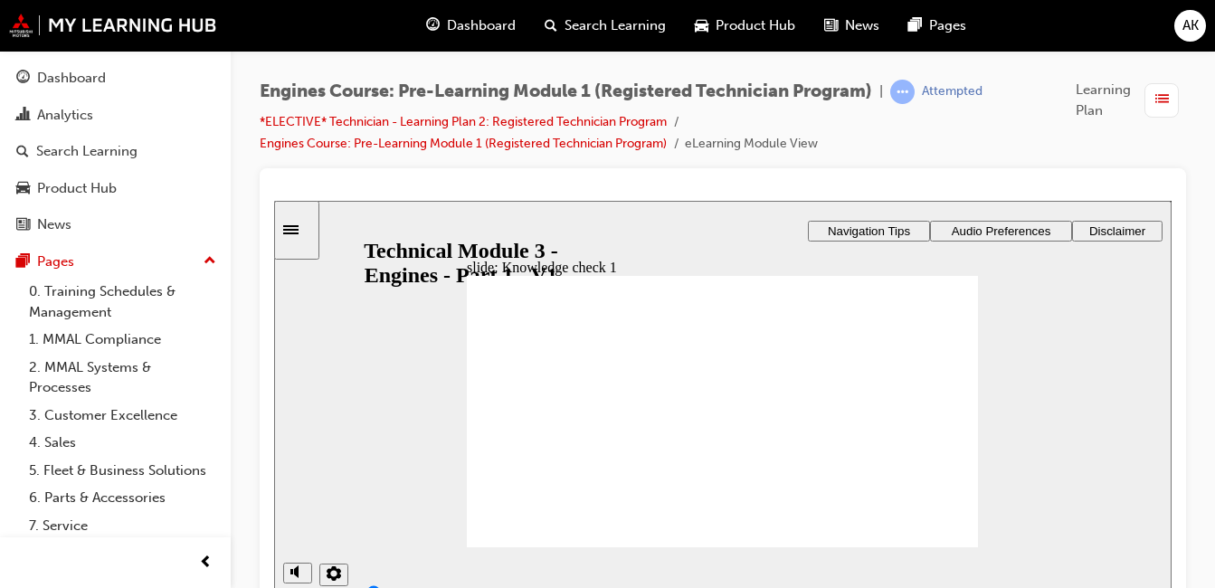
drag, startPoint x: 537, startPoint y: 406, endPoint x: 539, endPoint y: 480, distance: 73.3
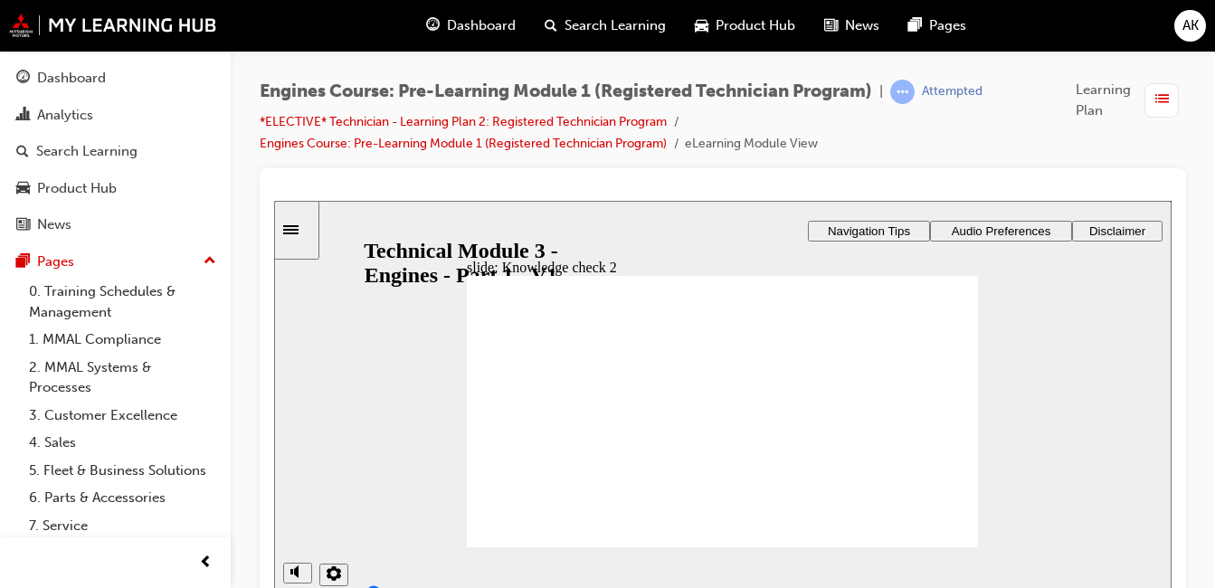
radio input "true"
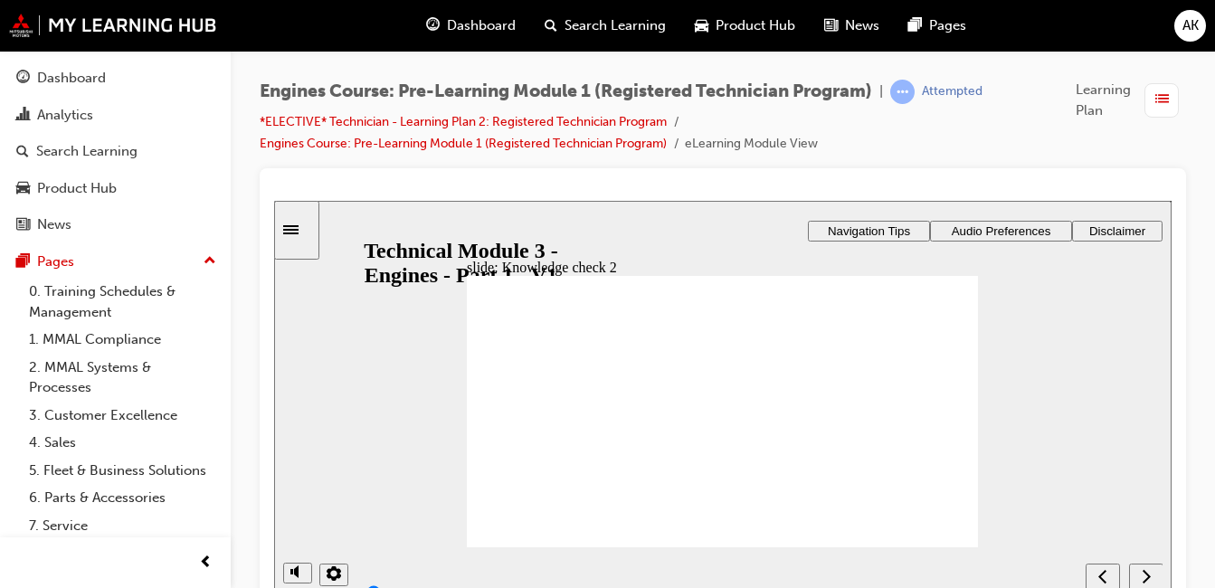
radio input "true"
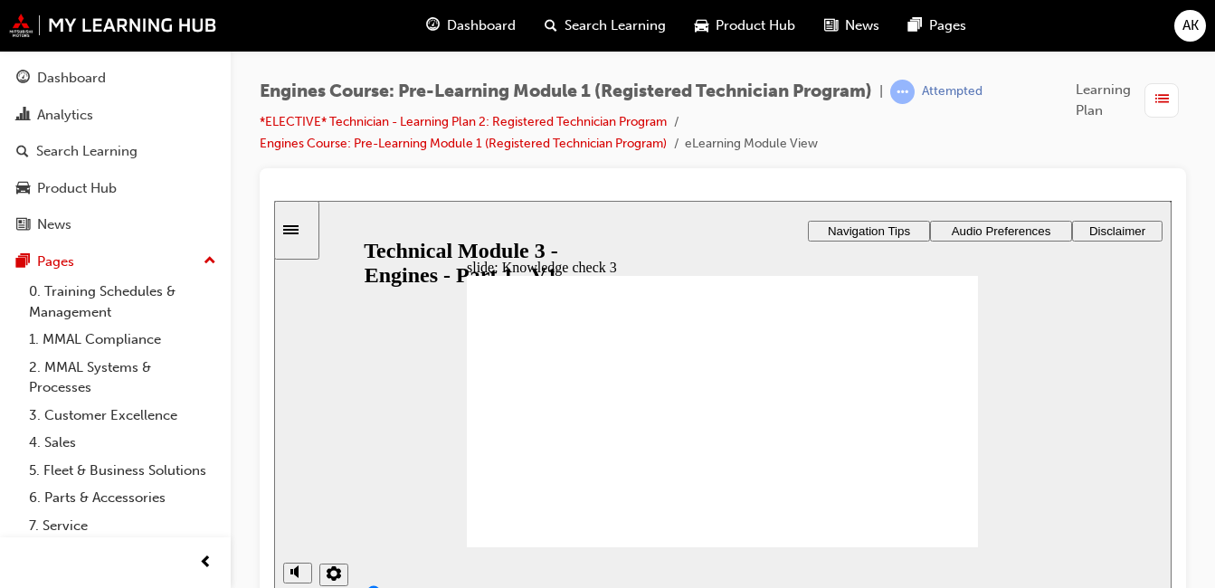
click at [94, 84] on div "Dashboard" at bounding box center [71, 78] width 69 height 21
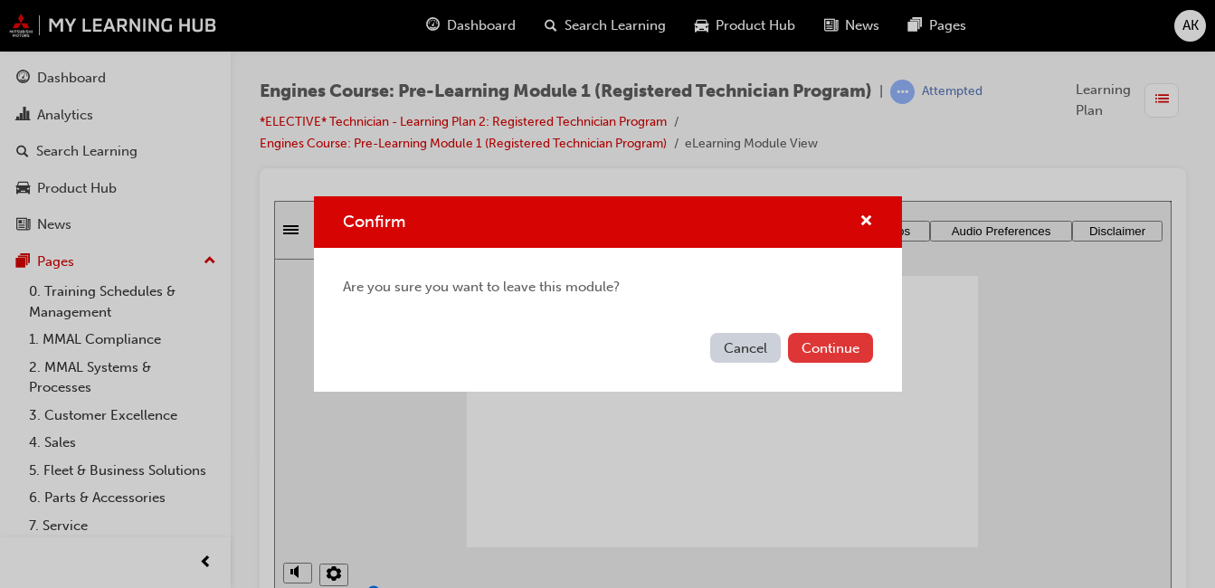
click at [841, 347] on button "Continue" at bounding box center [830, 348] width 85 height 30
